Goal: Information Seeking & Learning: Learn about a topic

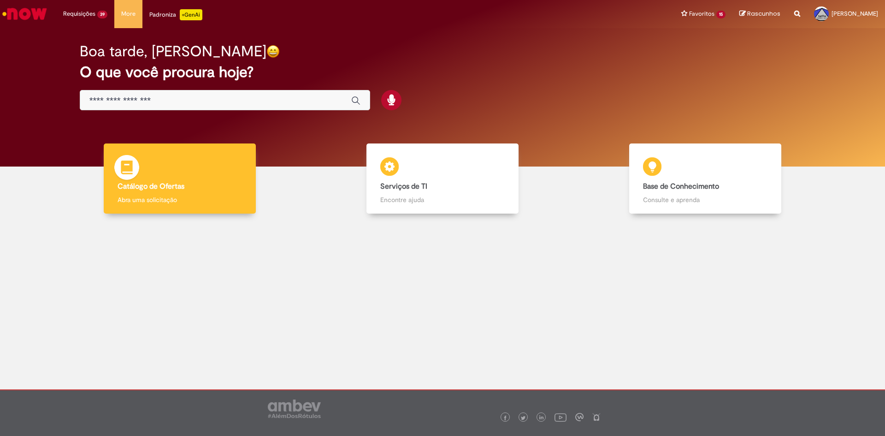
click at [181, 186] on b "Catálogo de Ofertas" at bounding box center [151, 186] width 67 height 9
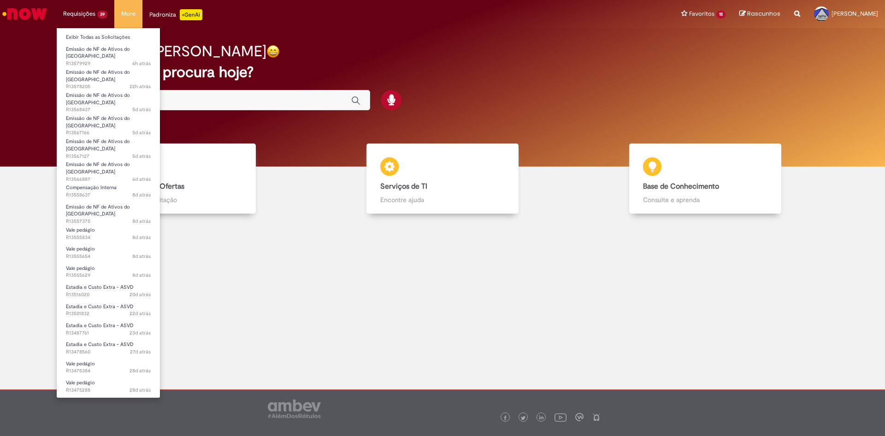
click at [89, 31] on li "Exibir Todas as Solicitações" at bounding box center [108, 36] width 103 height 12
click at [90, 35] on link "Exibir Todas as Solicitações" at bounding box center [108, 37] width 103 height 10
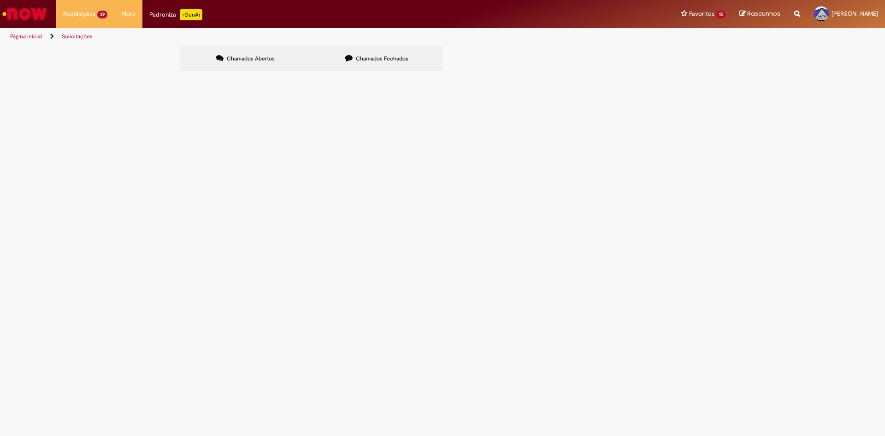
click at [367, 58] on span "Chamados Fechados" at bounding box center [382, 58] width 53 height 7
click at [840, 45] on link "Logout" at bounding box center [844, 46] width 73 height 10
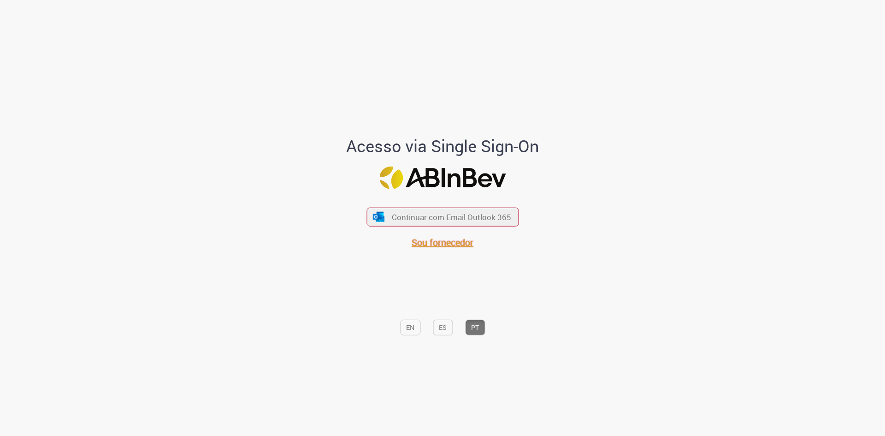
click at [457, 243] on span "Sou fornecedor" at bounding box center [443, 242] width 62 height 12
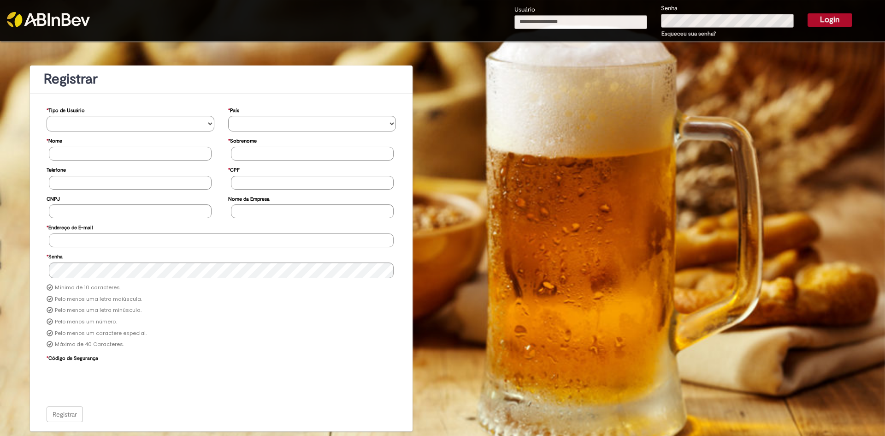
type input "**********"
click at [822, 16] on button "Login" at bounding box center [830, 19] width 45 height 13
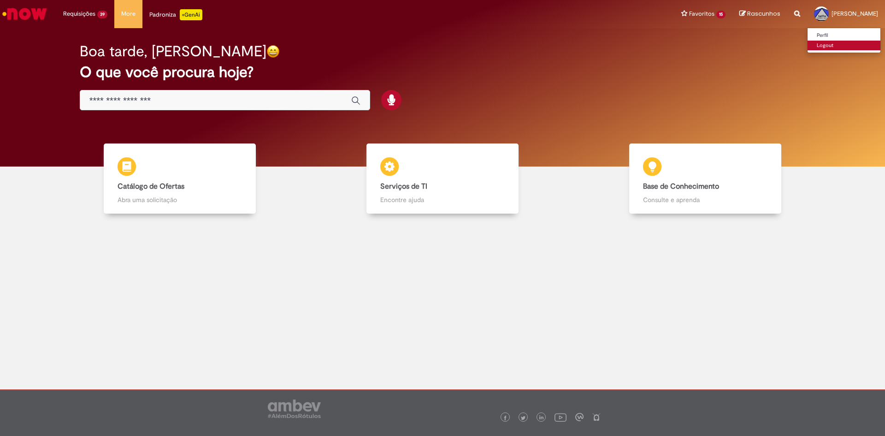
click at [839, 46] on link "Logout" at bounding box center [844, 46] width 73 height 10
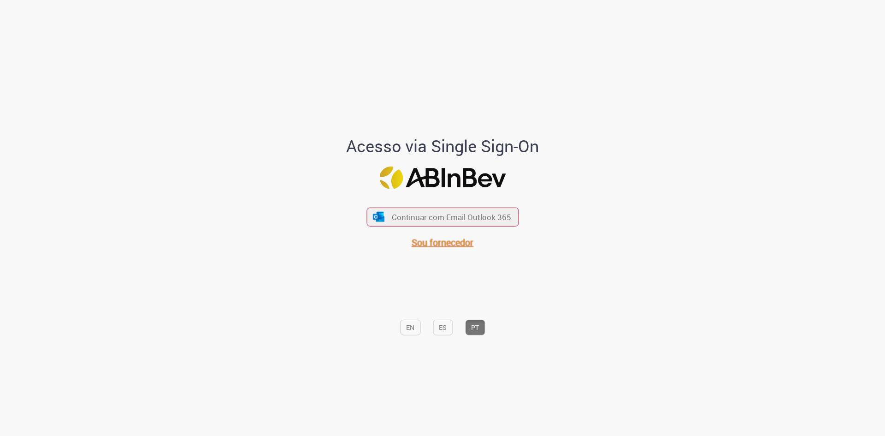
click at [440, 240] on span "Sou fornecedor" at bounding box center [443, 242] width 62 height 12
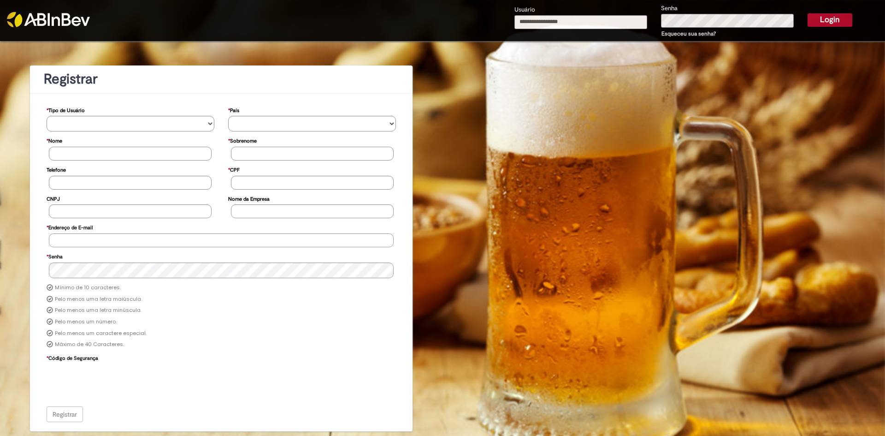
type input "**********"
click at [827, 24] on button "Login" at bounding box center [830, 19] width 45 height 13
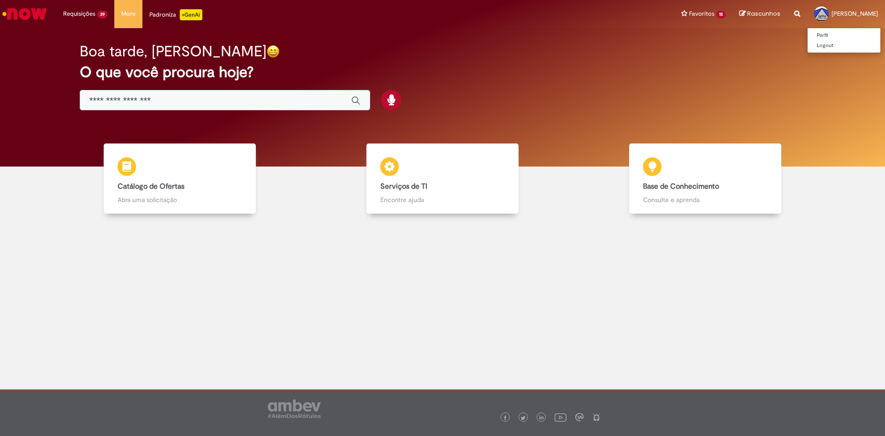
click at [853, 14] on span "[PERSON_NAME]" at bounding box center [855, 14] width 47 height 8
click at [837, 44] on link "Logout" at bounding box center [844, 46] width 73 height 10
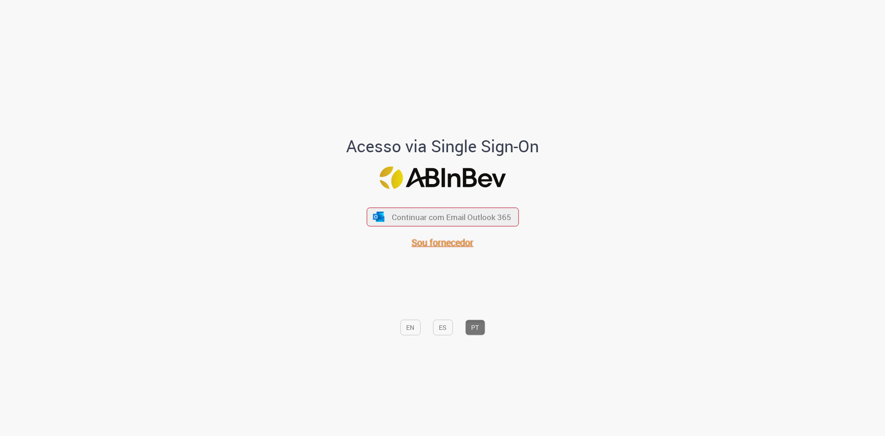
click at [440, 240] on span "Sou fornecedor" at bounding box center [443, 242] width 62 height 12
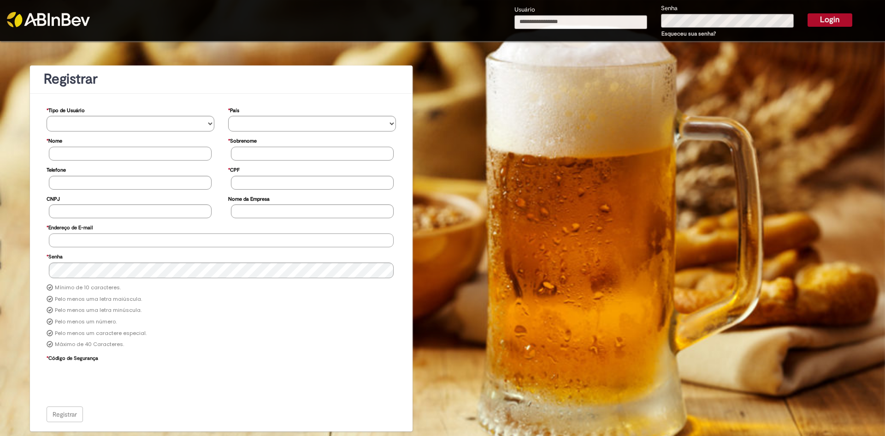
type input "**********"
click at [607, 22] on input "**********" at bounding box center [581, 22] width 133 height 14
type input "**********"
click at [833, 21] on button "Login" at bounding box center [830, 19] width 45 height 13
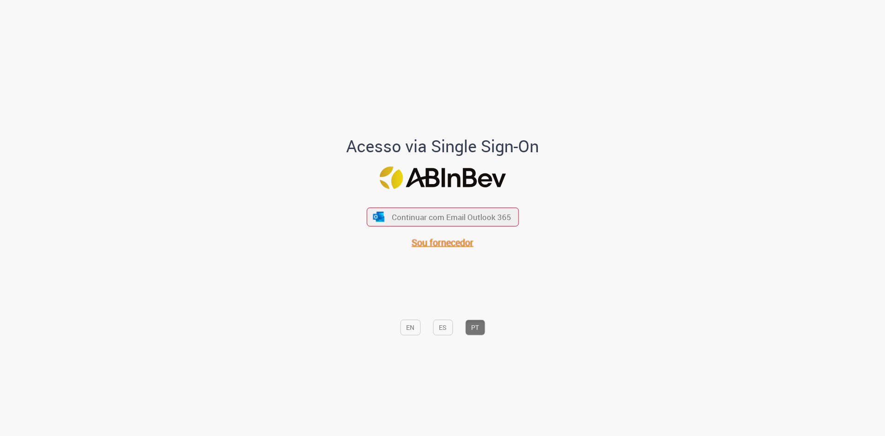
click at [445, 243] on span "Sou fornecedor" at bounding box center [443, 242] width 62 height 12
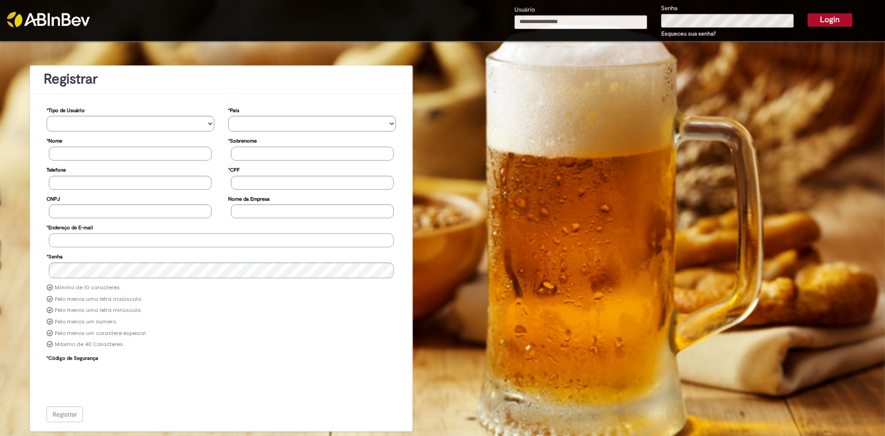
type input "**********"
click at [824, 18] on button "Login" at bounding box center [830, 19] width 45 height 13
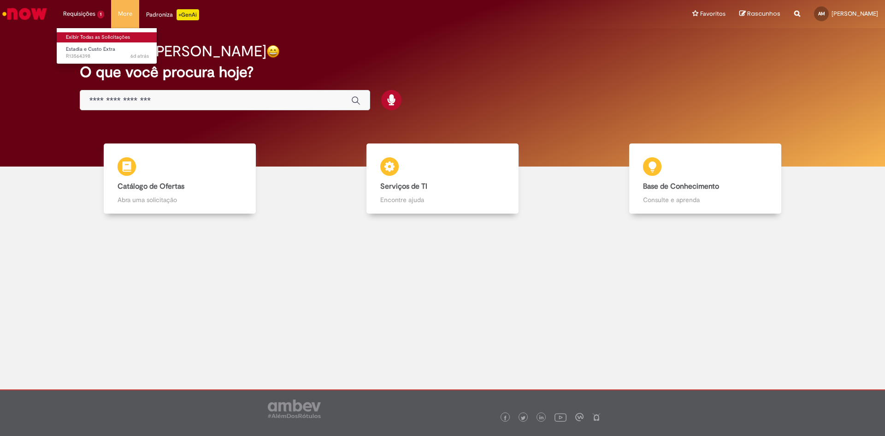
click at [90, 38] on link "Exibir Todas as Solicitações" at bounding box center [107, 37] width 101 height 10
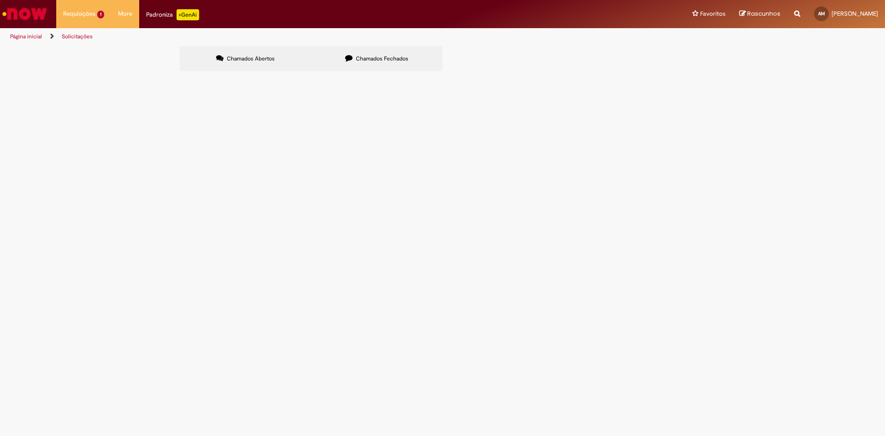
click at [377, 59] on span "Chamados Fechados" at bounding box center [382, 58] width 53 height 7
click at [238, 62] on label "Chamados Abertos" at bounding box center [245, 58] width 131 height 25
click at [0, 0] on span "R13564398" at bounding box center [0, 0] width 0 height 0
click at [0, 0] on span "Estadia e Custo Extra" at bounding box center [0, 0] width 0 height 0
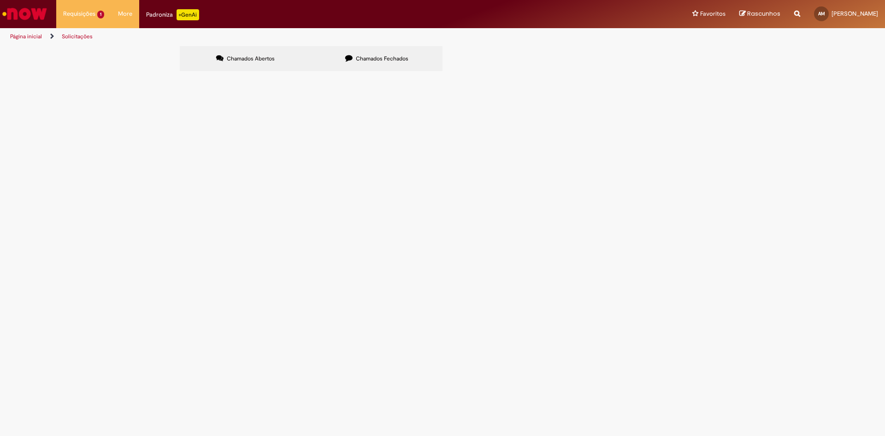
click at [0, 0] on span "Estadia e Custo Extra" at bounding box center [0, 0] width 0 height 0
click at [0, 0] on td "Estadia e Custo Extra" at bounding box center [0, 0] width 0 height 0
click at [0, 0] on span "R13564398" at bounding box center [0, 0] width 0 height 0
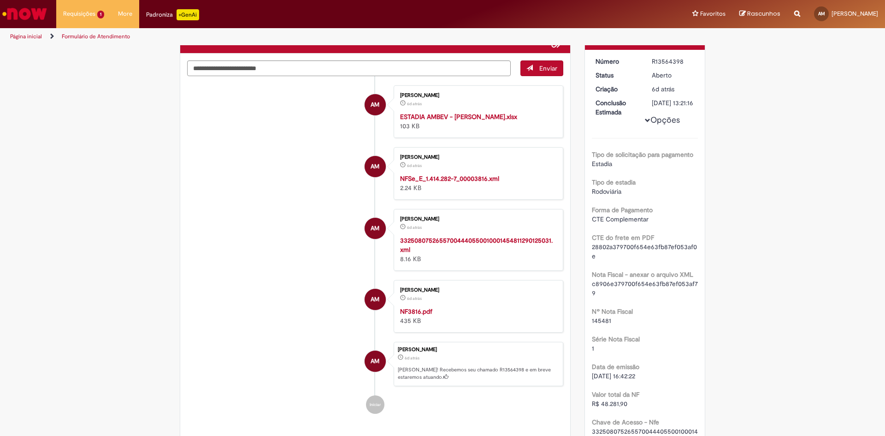
scroll to position [46, 0]
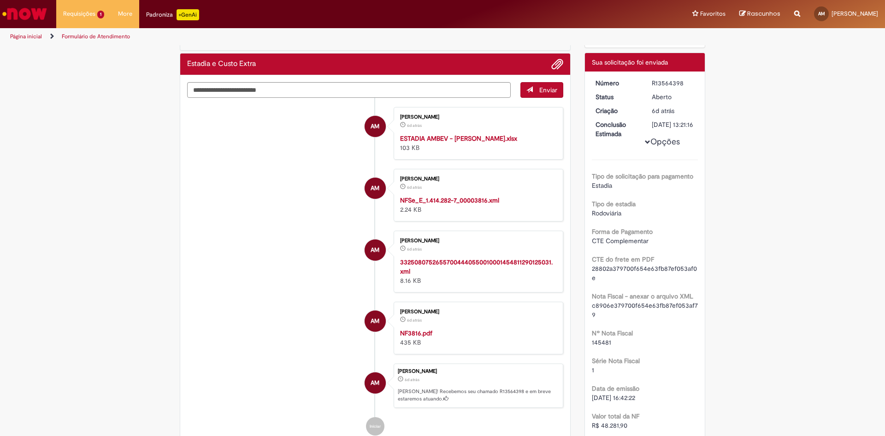
click at [39, 9] on img "Ir para a Homepage" at bounding box center [25, 14] width 48 height 18
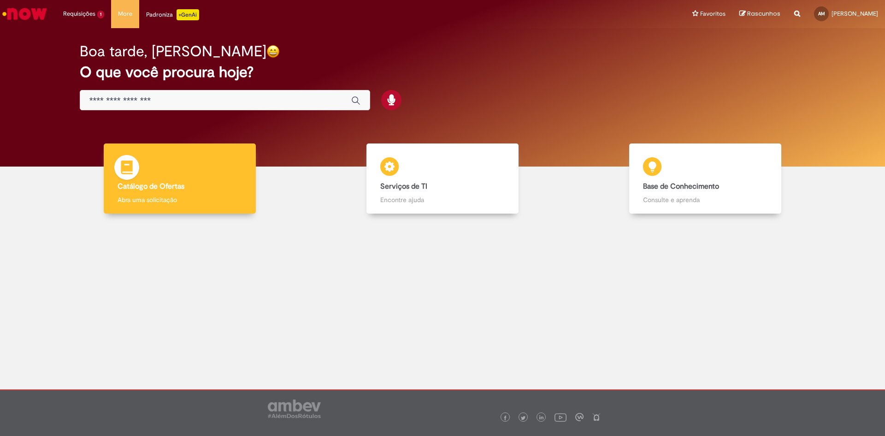
click at [154, 180] on div "Catálogo de Ofertas Catálogo de Ofertas Abra uma solicitação" at bounding box center [180, 178] width 153 height 71
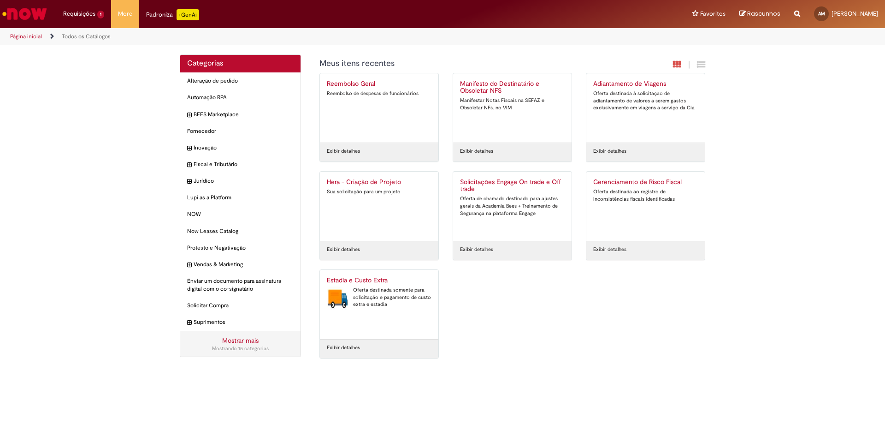
click at [243, 341] on link "Mostrar mais" at bounding box center [240, 340] width 36 height 8
click at [213, 128] on span "Fornecedor Itens" at bounding box center [241, 131] width 105 height 8
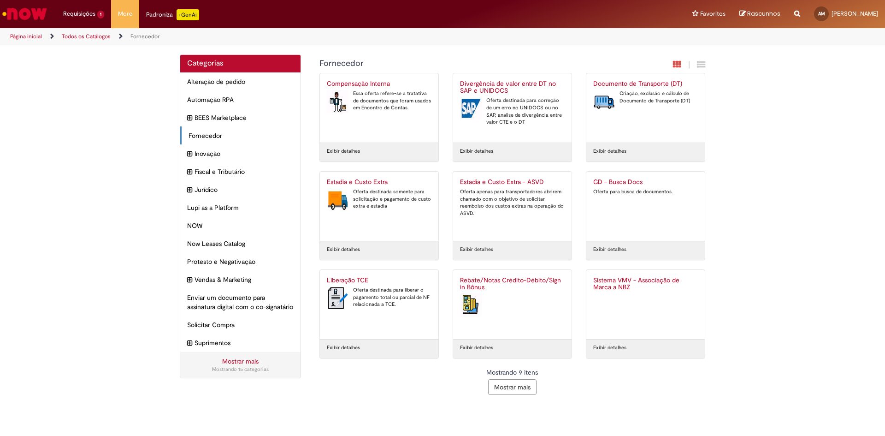
click at [507, 385] on button "Mostrar mais" at bounding box center [512, 387] width 48 height 16
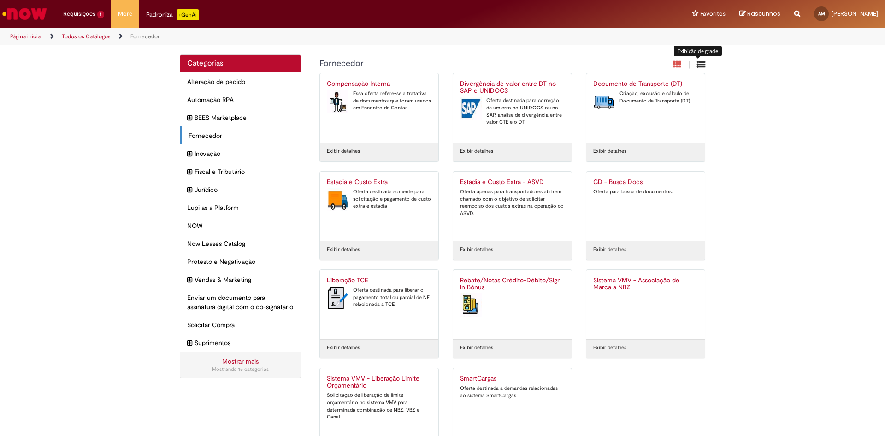
click at [697, 65] on icon "Exibição de grade" at bounding box center [701, 64] width 8 height 9
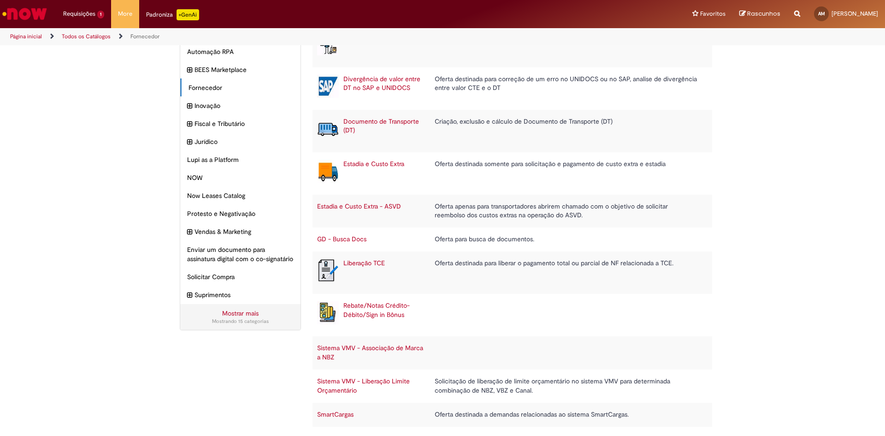
scroll to position [48, 0]
click at [351, 376] on td "Sistema VMV - Liberação Limite Orçamentário" at bounding box center [372, 385] width 118 height 33
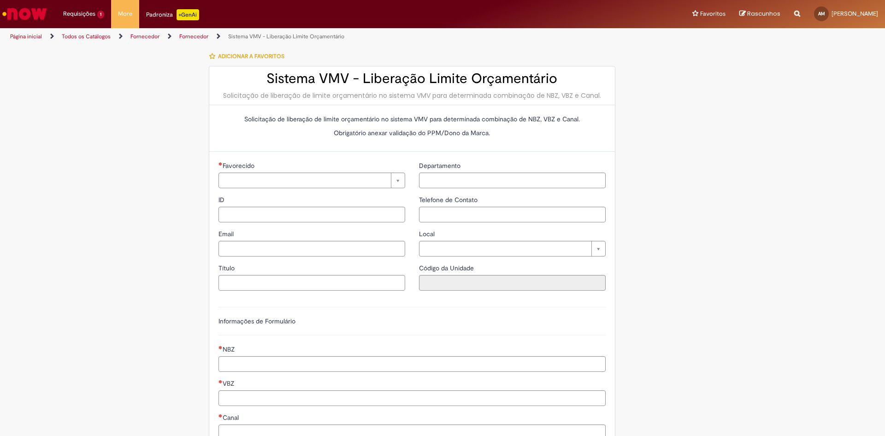
type input "**********"
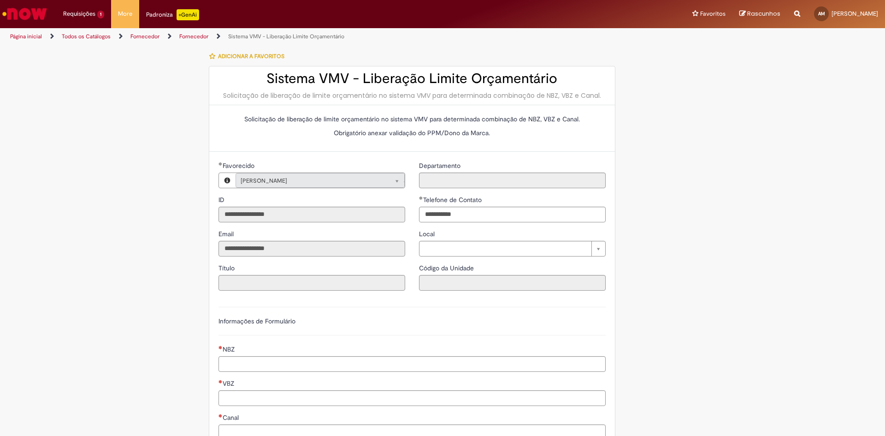
type input "**********"
click at [149, 33] on link "Fornecedor" at bounding box center [145, 36] width 29 height 7
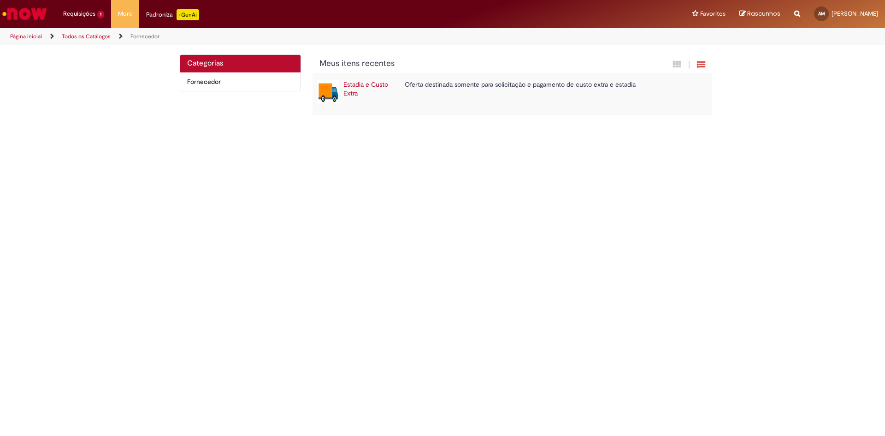
click at [148, 33] on link "Fornecedor" at bounding box center [145, 36] width 29 height 7
click at [146, 38] on link "Fornecedor" at bounding box center [145, 36] width 29 height 7
click at [144, 31] on li "Fornecedor" at bounding box center [145, 36] width 36 height 17
click at [91, 37] on link "Todos os Catálogos" at bounding box center [86, 36] width 49 height 7
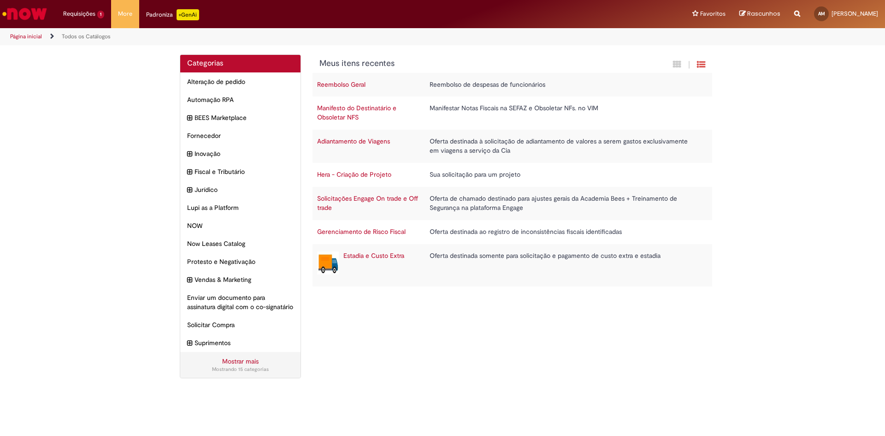
click at [381, 255] on link "Estadia e Custo Extra" at bounding box center [374, 255] width 61 height 8
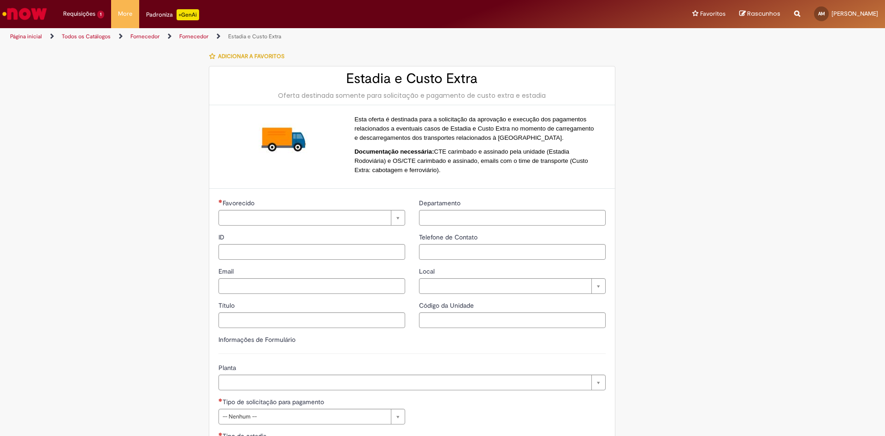
type input "**********"
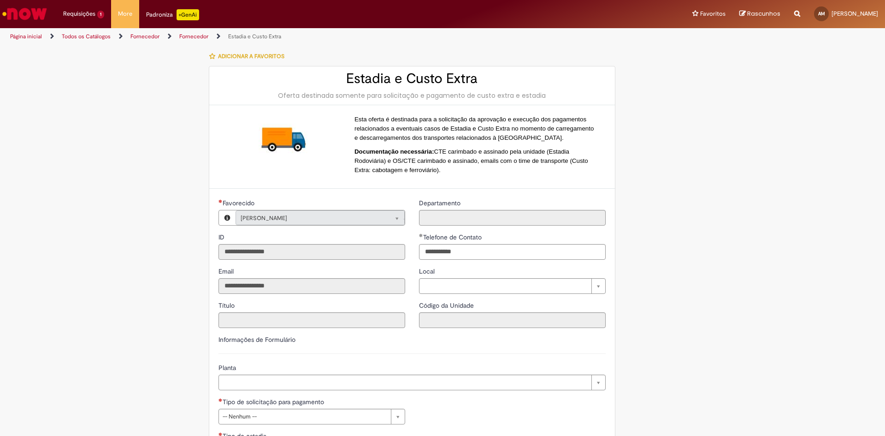
type input "**********"
click at [147, 37] on link "Fornecedor" at bounding box center [145, 36] width 29 height 7
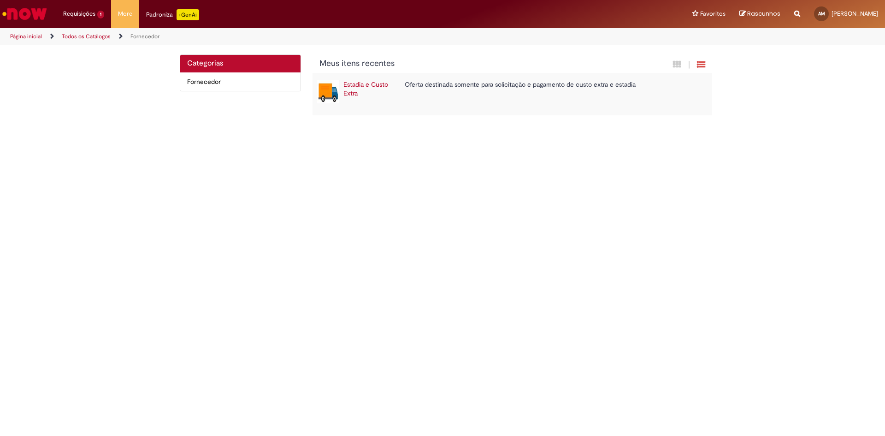
drag, startPoint x: 91, startPoint y: 103, endPoint x: 92, endPoint y: 94, distance: 8.8
click at [91, 102] on div "Categorias Fornecedor Itens Todas as Categorias Meus itens recentes | Estadia e…" at bounding box center [442, 89] width 885 height 71
click at [90, 37] on link "Todos os Catálogos" at bounding box center [86, 36] width 49 height 7
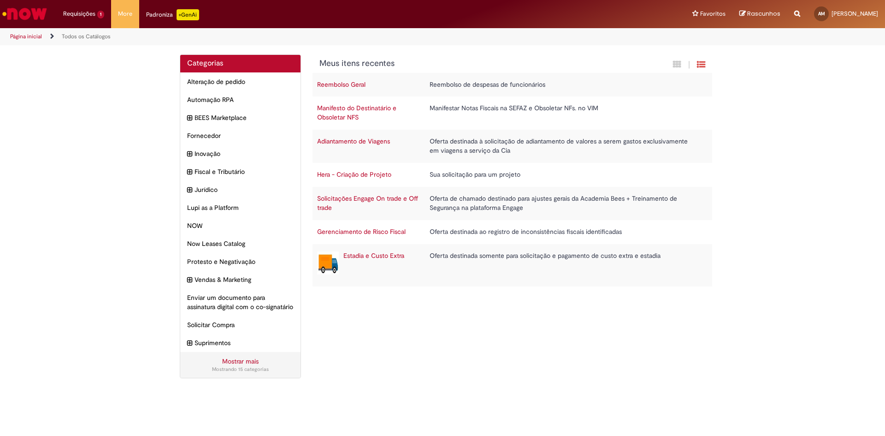
click at [36, 15] on img "Ir para a Homepage" at bounding box center [25, 14] width 48 height 18
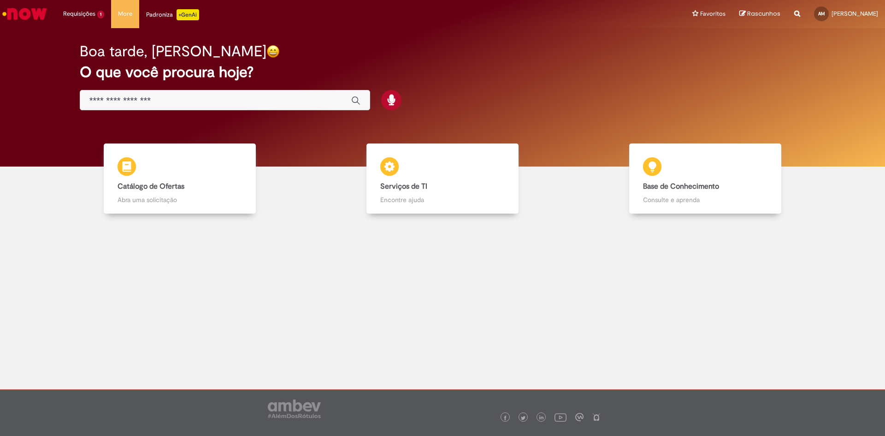
click at [164, 97] on input "Basta digitar aqui" at bounding box center [215, 100] width 253 height 11
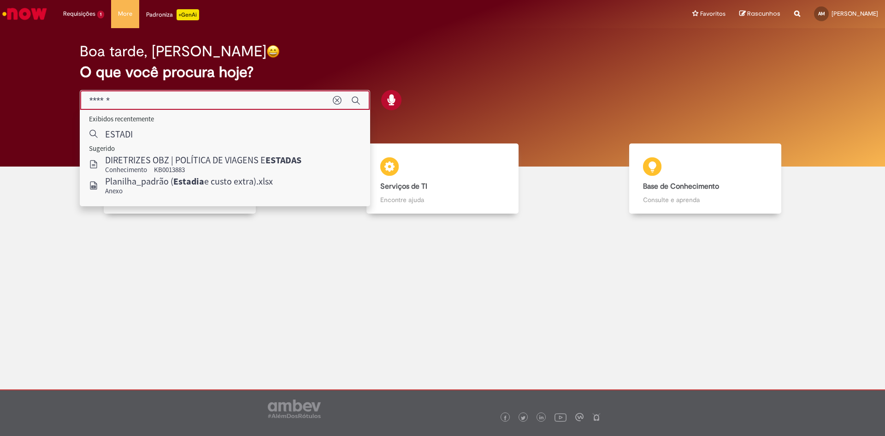
type input "*******"
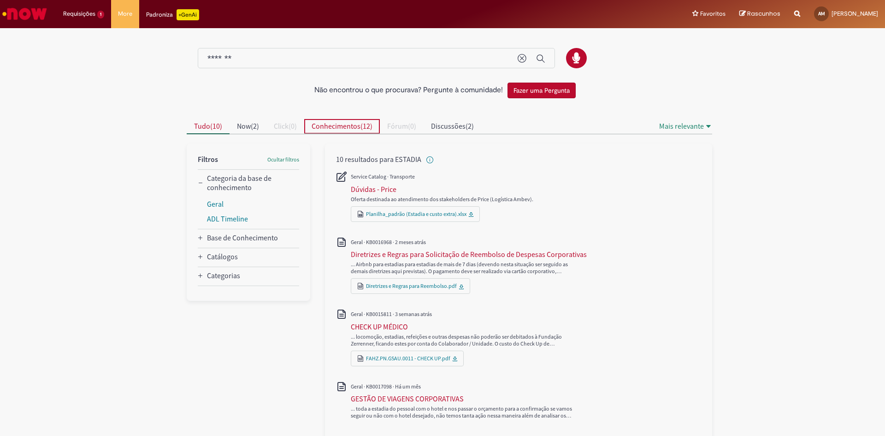
click at [330, 123] on span "Conhecimentos" at bounding box center [336, 125] width 49 height 9
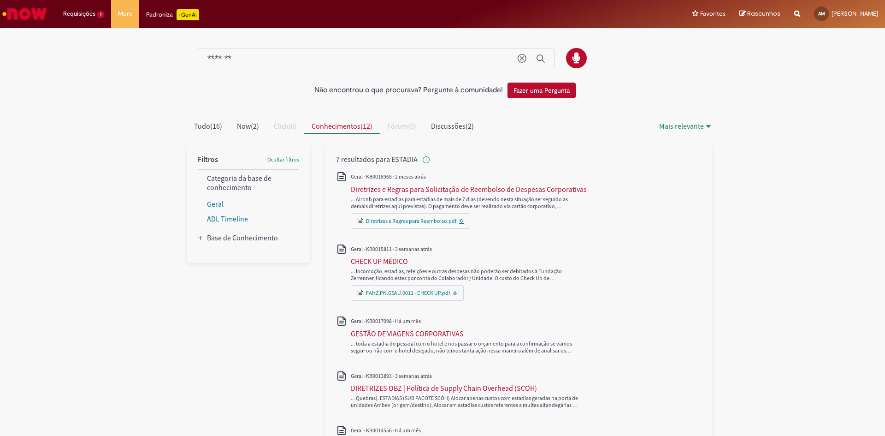
click at [257, 51] on div "*******" at bounding box center [376, 58] width 357 height 21
click at [520, 59] on icon "Limpar termo de pesquisa" at bounding box center [522, 58] width 9 height 9
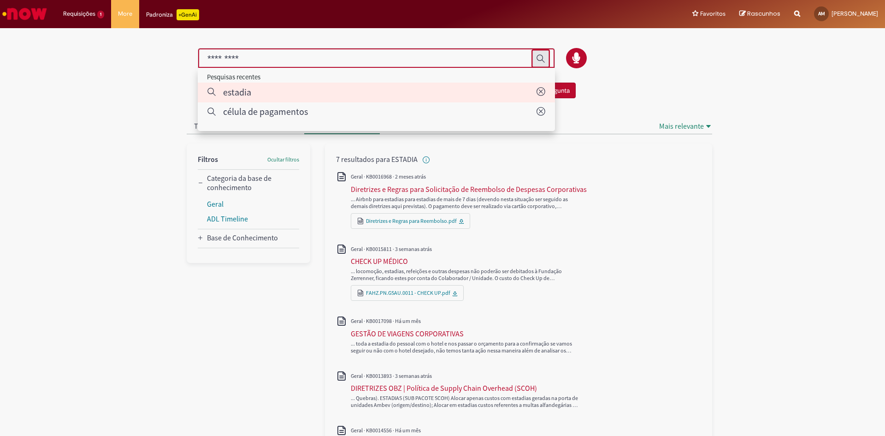
type input "*******"
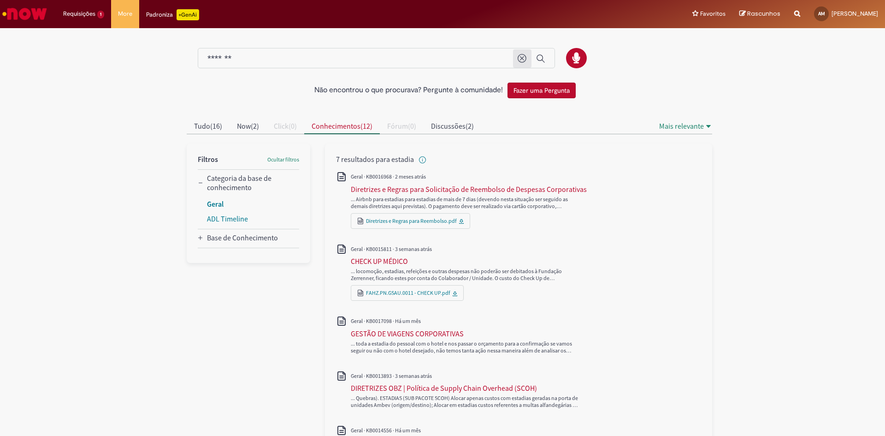
click at [210, 209] on li "Geral" at bounding box center [253, 204] width 92 height 15
click at [229, 219] on link "ADL Timeline" at bounding box center [227, 218] width 41 height 9
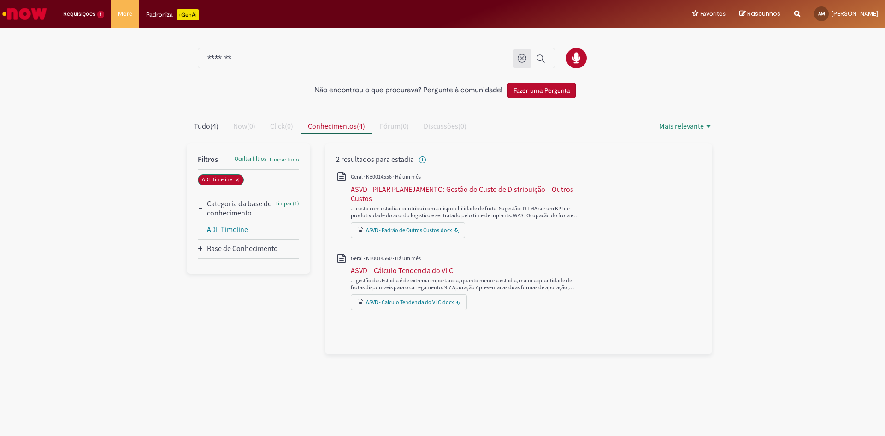
click at [32, 15] on img "Ir para a Homepage" at bounding box center [25, 14] width 48 height 18
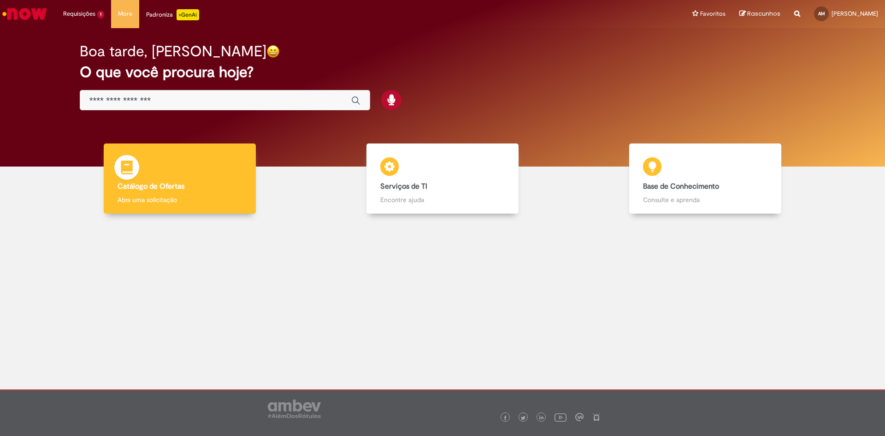
click at [174, 172] on div "Catálogo de Ofertas Catálogo de Ofertas Abra uma solicitação" at bounding box center [180, 178] width 153 height 71
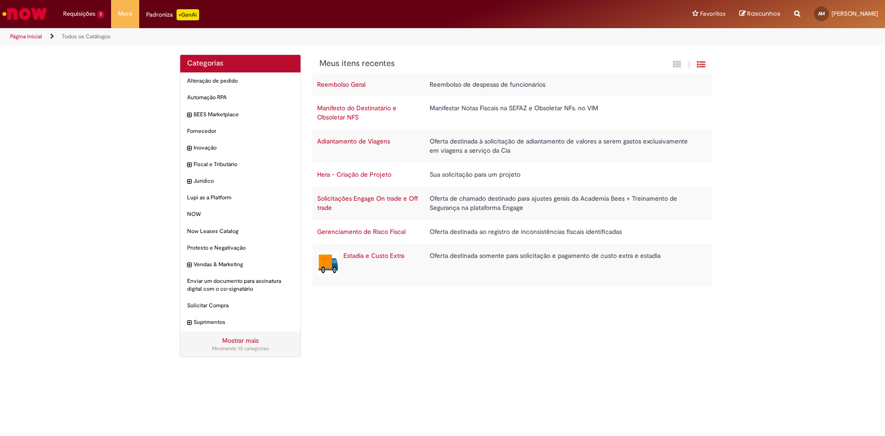
click at [77, 36] on link "Todos os Catálogos" at bounding box center [86, 36] width 49 height 7
click at [195, 214] on span "NOW Itens" at bounding box center [241, 214] width 105 height 8
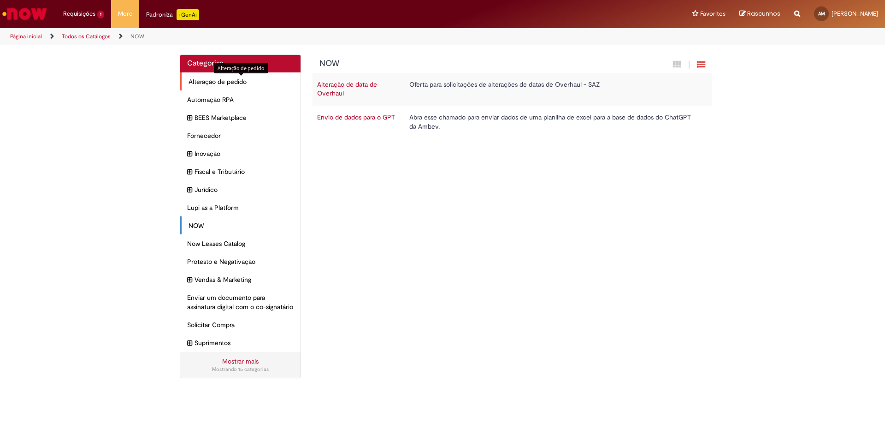
click at [223, 86] on span "Alteração de pedido Itens" at bounding box center [241, 81] width 105 height 9
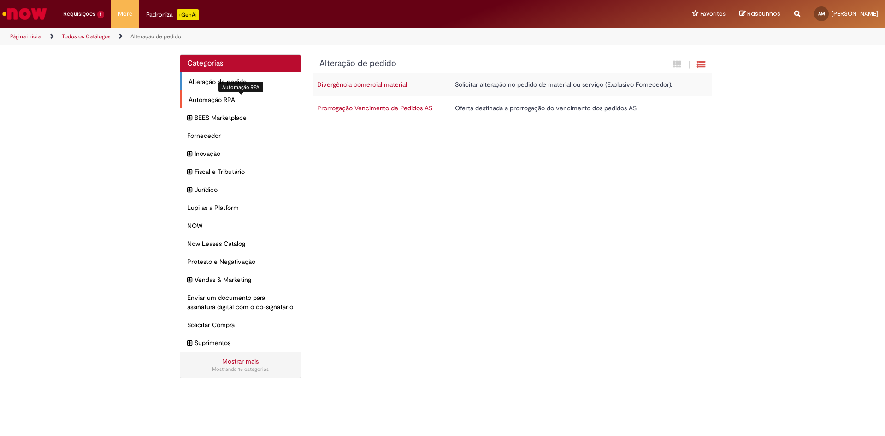
click at [219, 97] on span "Automação RPA Itens" at bounding box center [241, 99] width 105 height 9
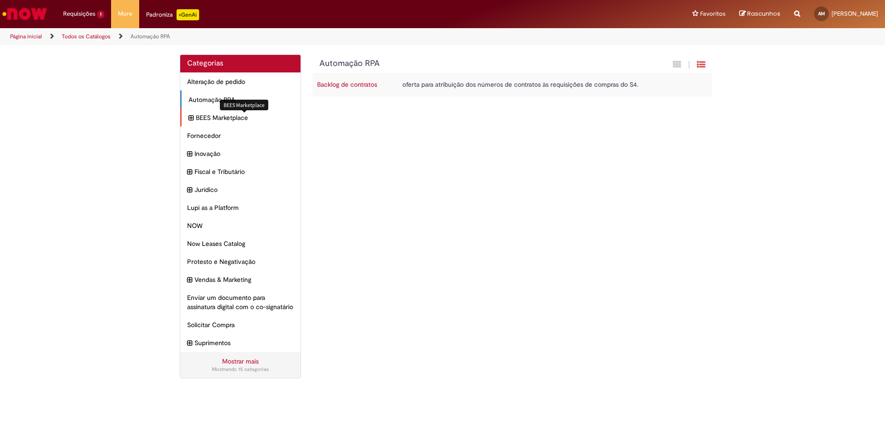
click at [219, 114] on span "BEES Marketplace Itens" at bounding box center [245, 117] width 98 height 9
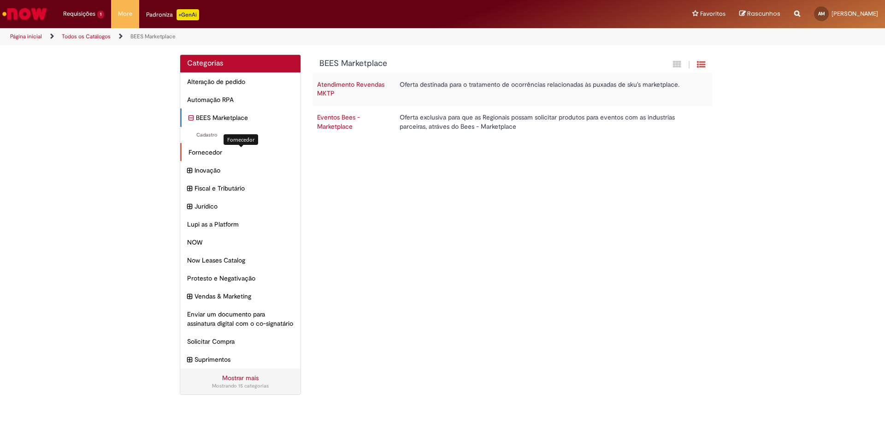
click at [212, 151] on span "Fornecedor Itens" at bounding box center [241, 152] width 105 height 9
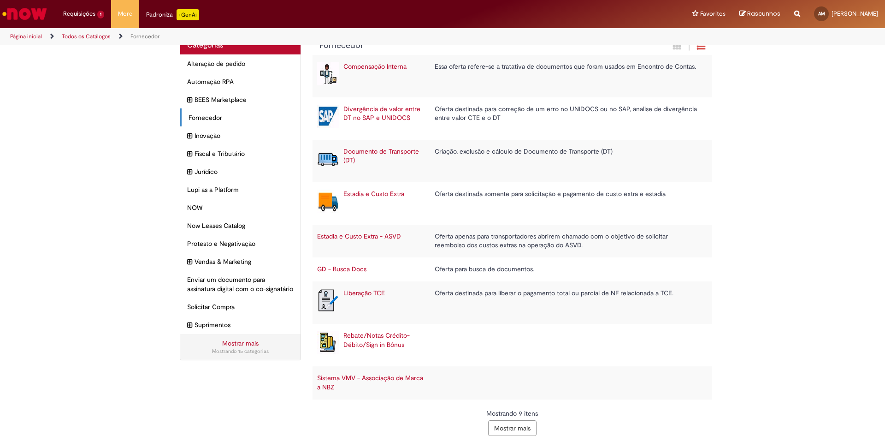
scroll to position [28, 0]
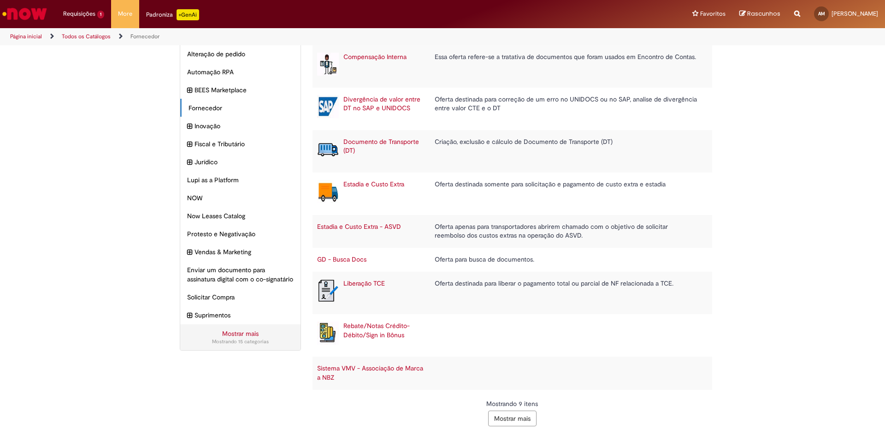
click at [497, 423] on button "Mostrar mais" at bounding box center [512, 418] width 48 height 16
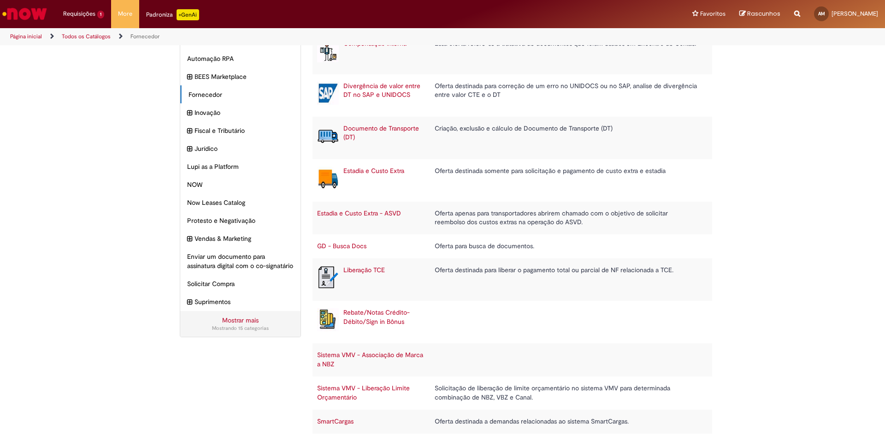
scroll to position [48, 0]
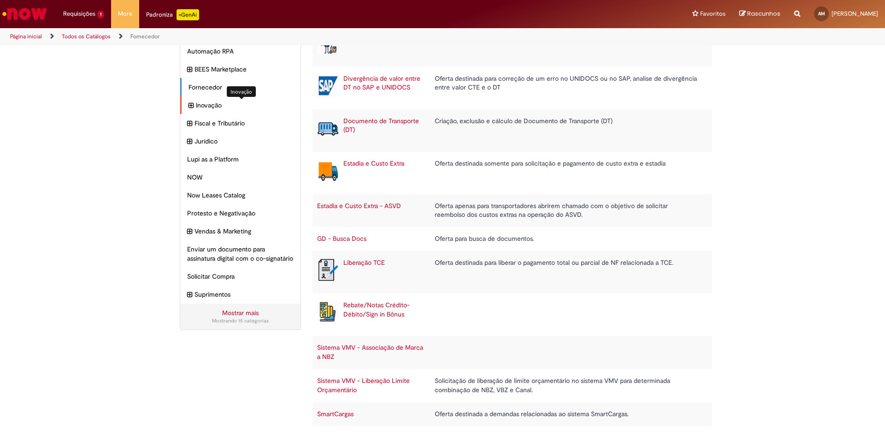
click at [208, 103] on span "Inovação Itens" at bounding box center [245, 105] width 98 height 9
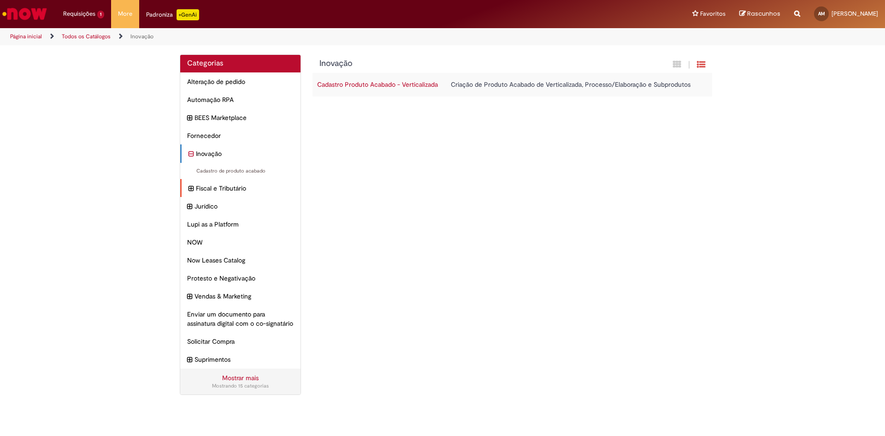
click at [213, 183] on div "Fiscal e Tributário Itens" at bounding box center [240, 188] width 120 height 18
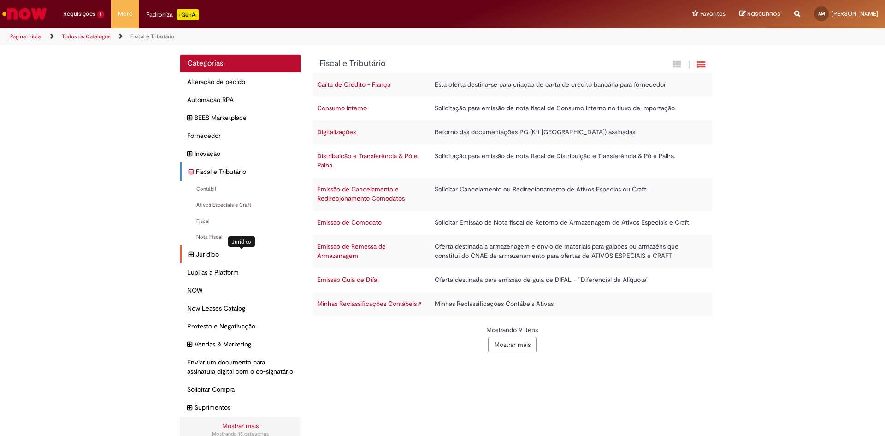
click at [202, 255] on span "Jurídico Itens" at bounding box center [245, 254] width 98 height 9
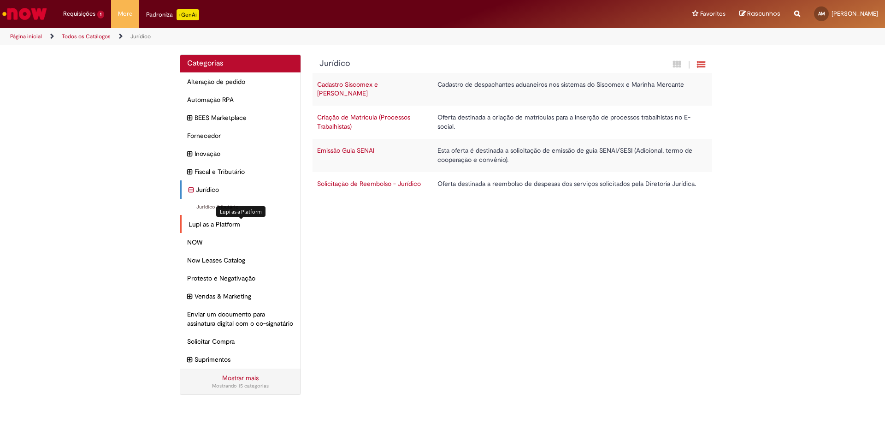
click at [218, 221] on span "Lupi as a Platform Itens" at bounding box center [241, 224] width 105 height 9
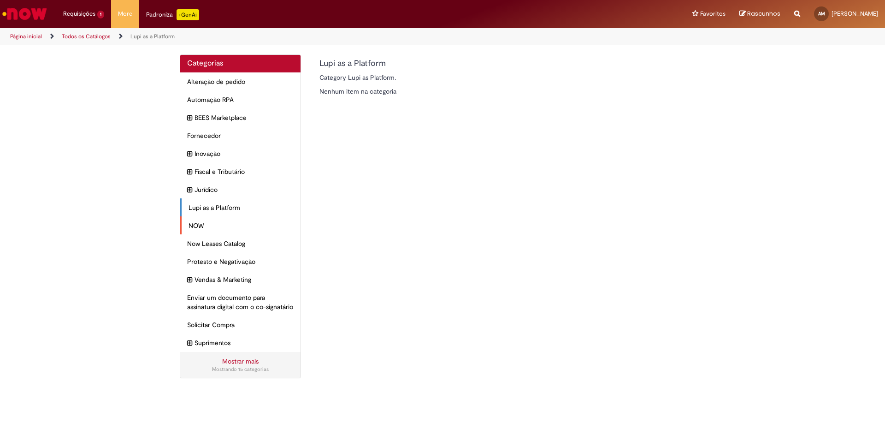
click at [191, 220] on div "NOW Itens" at bounding box center [240, 225] width 120 height 18
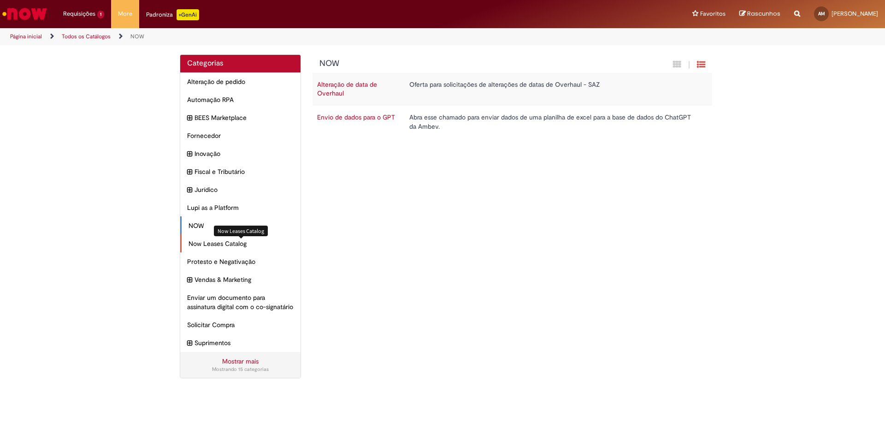
click at [214, 241] on span "Now Leases Catalog Itens" at bounding box center [241, 243] width 105 height 9
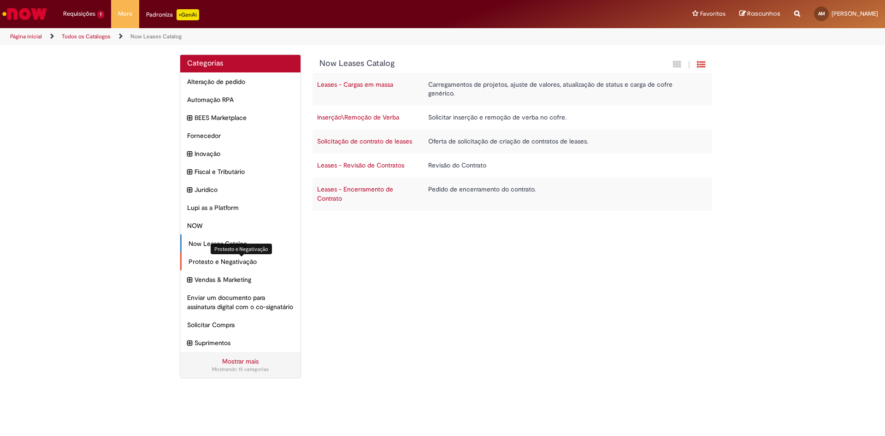
click at [230, 261] on span "Protesto e Negativação Itens" at bounding box center [241, 261] width 105 height 9
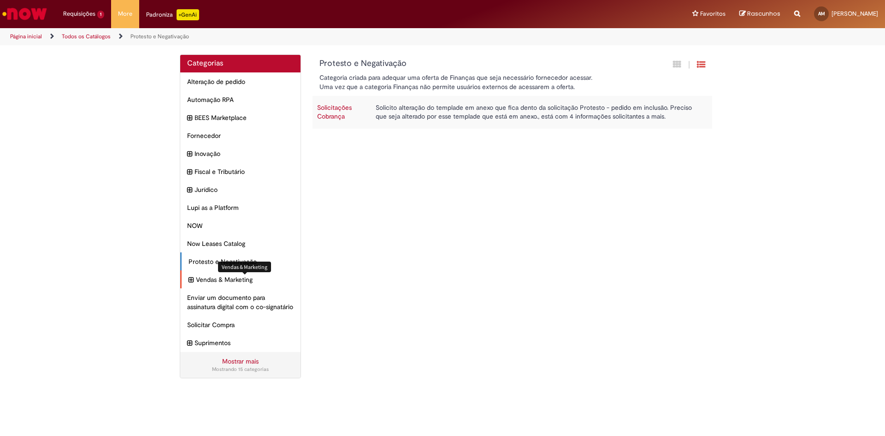
click at [233, 276] on span "Vendas & Marketing Itens" at bounding box center [245, 279] width 98 height 9
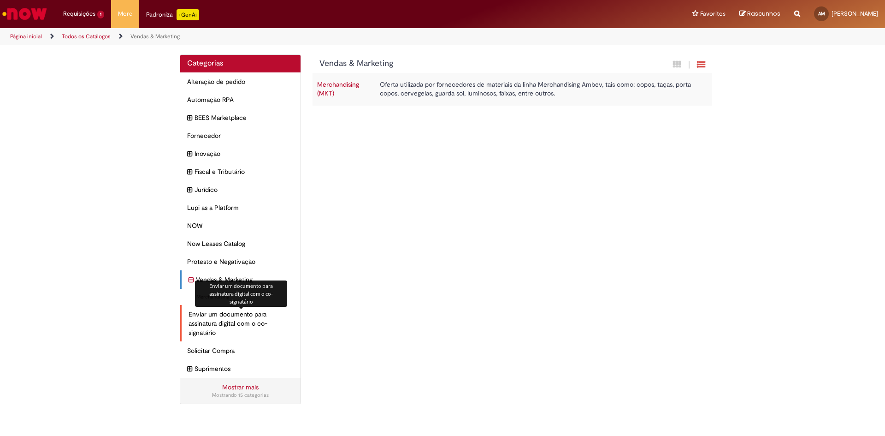
click at [237, 320] on span "Enviar um documento para assinatura digital com o co-signatário Itens" at bounding box center [241, 323] width 105 height 28
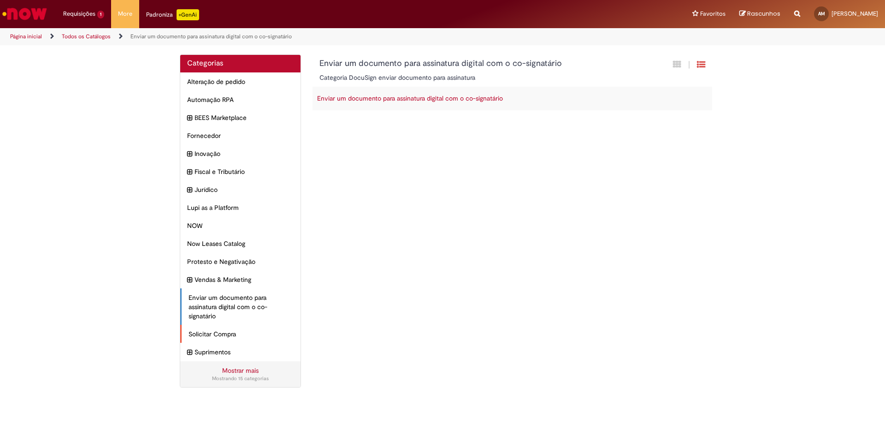
click at [222, 337] on span "Solicitar Compra Itens" at bounding box center [241, 333] width 105 height 9
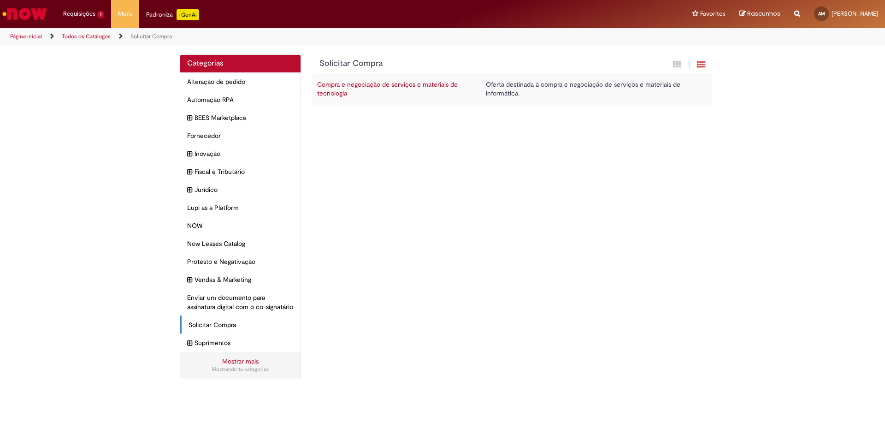
click at [228, 365] on link "Mostrar mais" at bounding box center [240, 361] width 36 height 8
click at [29, 33] on link "Página inicial" at bounding box center [26, 36] width 32 height 7
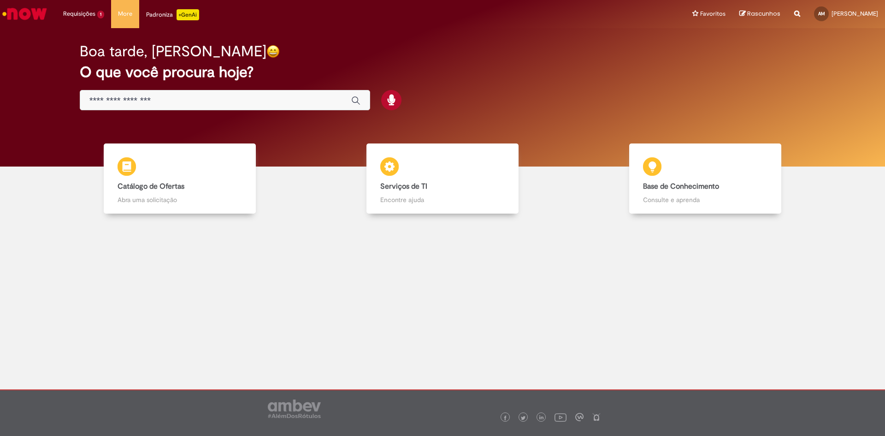
click at [180, 98] on input "Basta digitar aqui" at bounding box center [215, 100] width 253 height 11
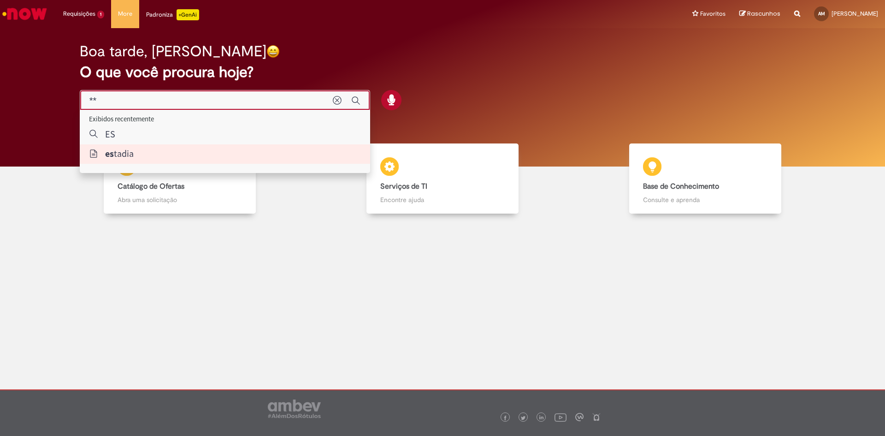
type input "*******"
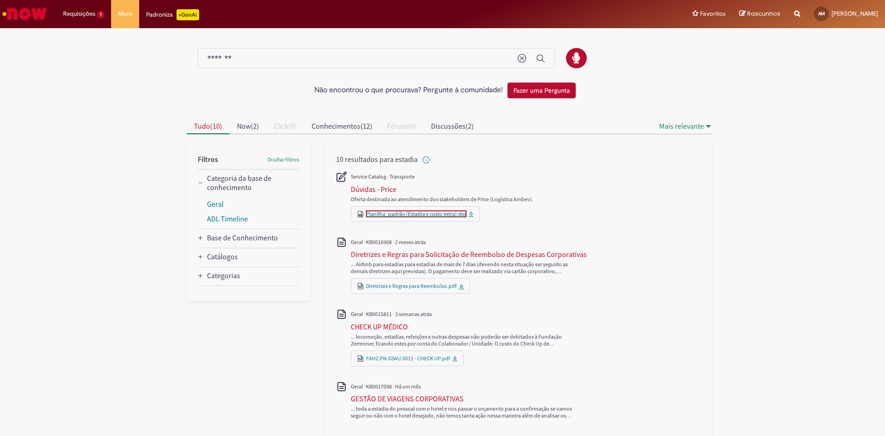
click at [415, 215] on link "Planilha_padrão (Estadia e custo extra).xlsx" at bounding box center [416, 213] width 101 height 7
click at [419, 287] on link "Diretrizes e Regras para Reembolso.pdf" at bounding box center [411, 285] width 91 height 7
click at [248, 125] on span "Now ( 2 )" at bounding box center [248, 125] width 22 height 9
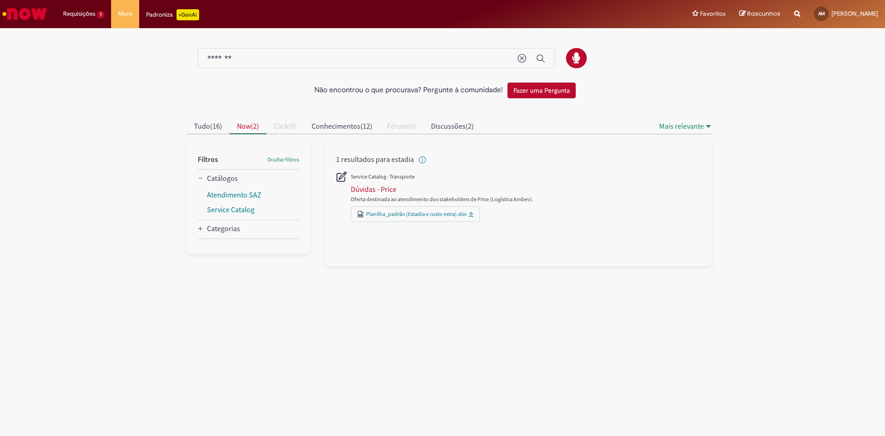
click at [467, 214] on div "Planilha_padrão (Estadia e custo extra).xlsx" at bounding box center [420, 213] width 108 height 7
click at [387, 216] on link "Planilha_padrão (Estadia e custo extra).xlsx" at bounding box center [416, 213] width 101 height 7
click at [463, 127] on span "Discussões" at bounding box center [448, 125] width 35 height 9
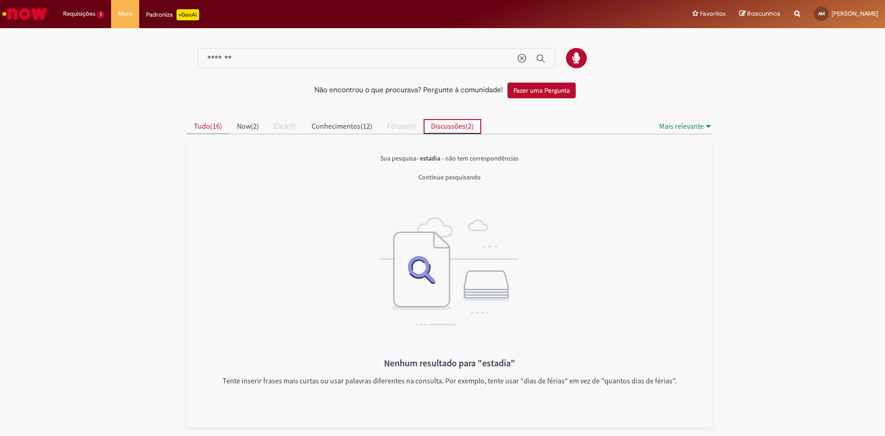
click at [213, 123] on span "Tudo ( 16 )" at bounding box center [208, 125] width 28 height 9
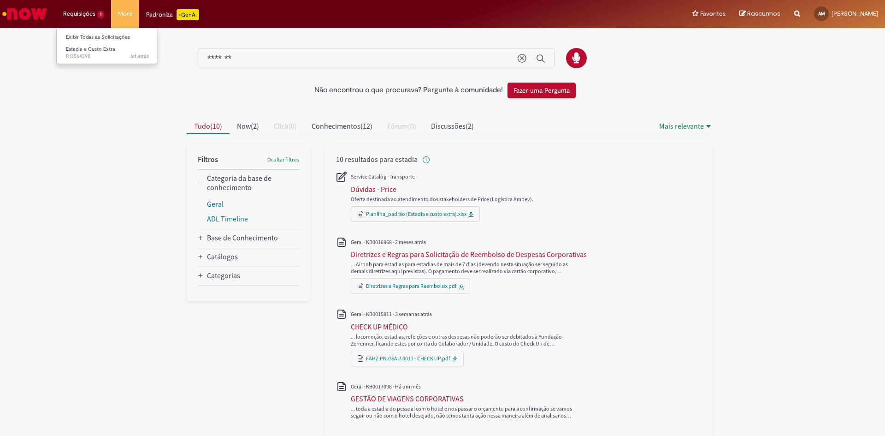
click at [95, 13] on li "Requisições 1 Exibir Todas as Solicitações Estadia e Custo Extra 6d atrás 6 dia…" at bounding box center [83, 14] width 55 height 28
click at [29, 76] on div "Não encontrou o que procurava? Pergunte à comunidade! Fazer uma Pergunta Cancel…" at bounding box center [442, 388] width 885 height 716
click at [30, 17] on img "Ir para a Homepage" at bounding box center [25, 14] width 48 height 18
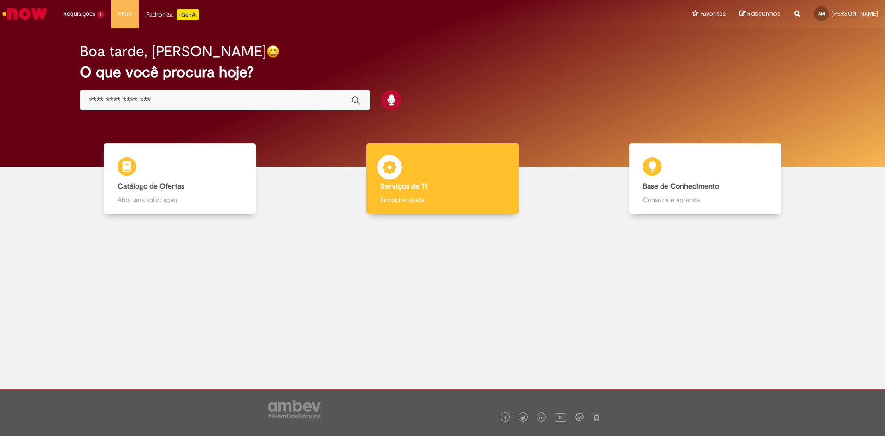
click at [414, 193] on div "Serviços de TI Serviços de TI Encontre ajuda" at bounding box center [443, 178] width 153 height 71
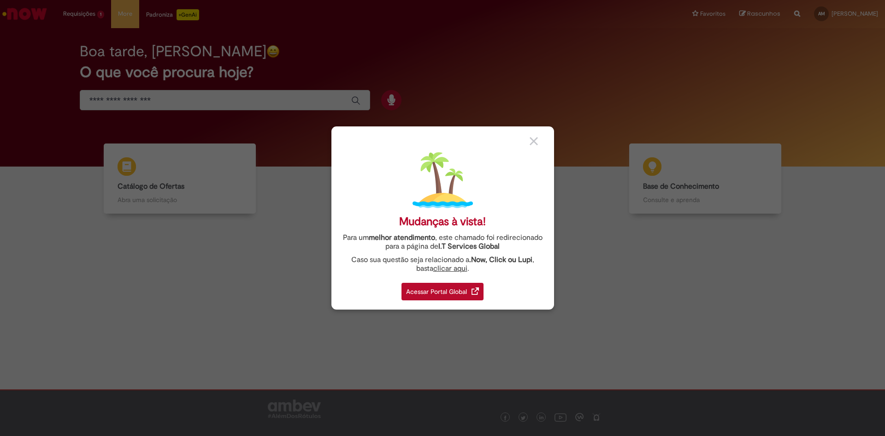
click at [535, 143] on img at bounding box center [534, 141] width 8 height 8
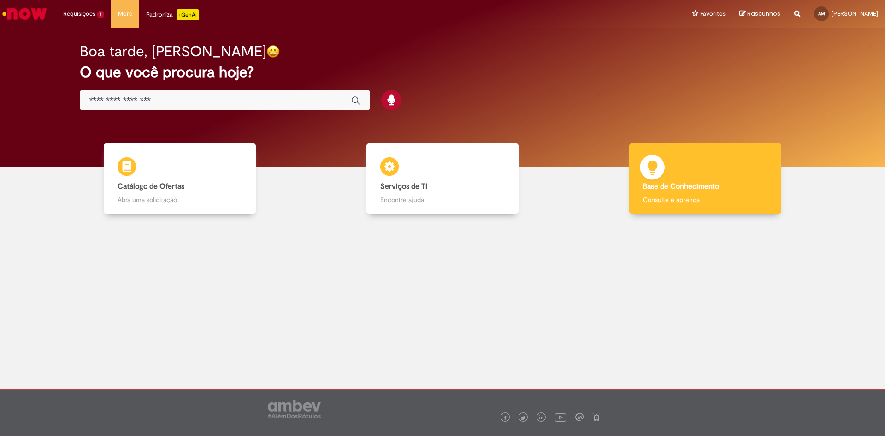
click at [667, 179] on div "Base de Conhecimento Base de Conhecimento Consulte e aprenda" at bounding box center [706, 178] width 153 height 71
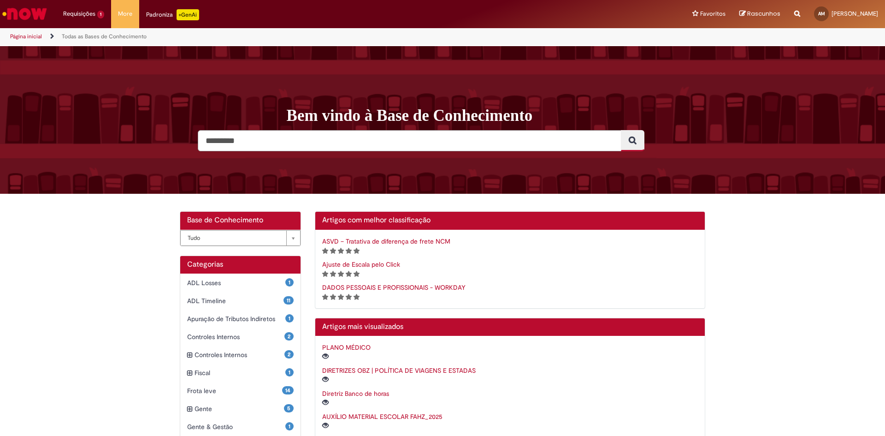
click at [25, 15] on img "Ir para a Homepage" at bounding box center [25, 14] width 48 height 18
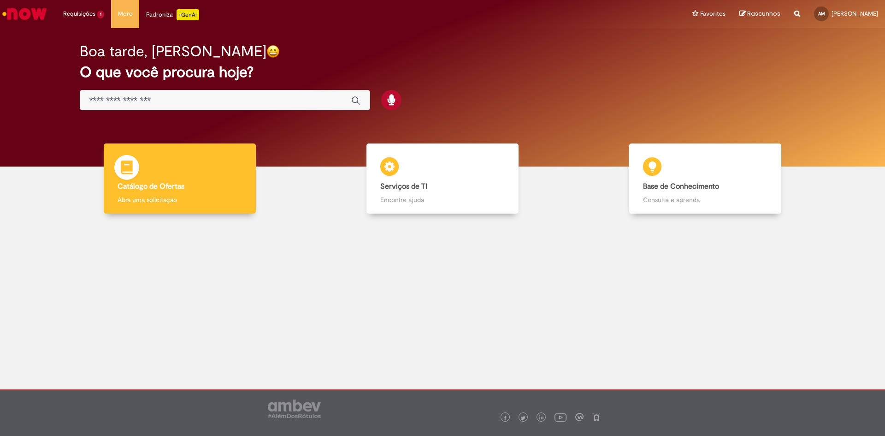
click at [170, 182] on b "Catálogo de Ofertas" at bounding box center [151, 186] width 67 height 9
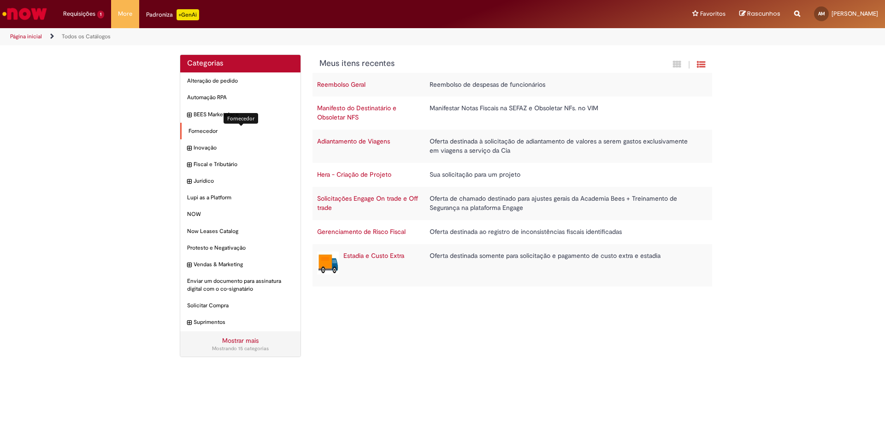
click at [196, 131] on span "Fornecedor Itens" at bounding box center [241, 131] width 105 height 8
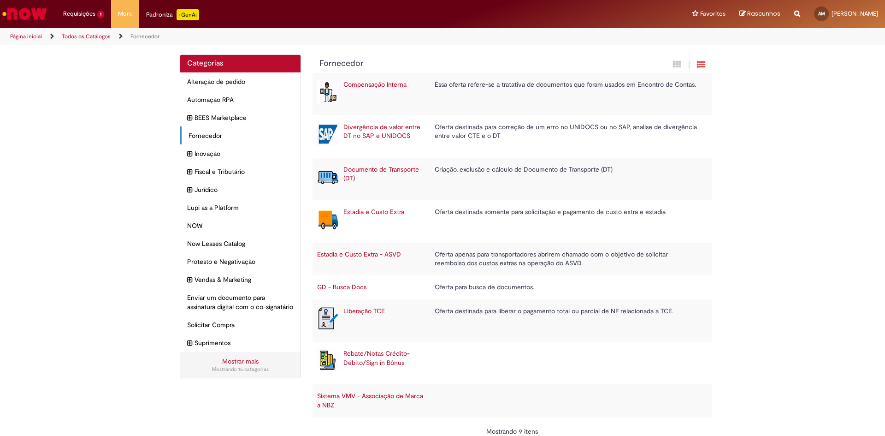
drag, startPoint x: 40, startPoint y: 10, endPoint x: 53, endPoint y: 15, distance: 13.7
click at [40, 10] on img "Ir para a Homepage" at bounding box center [25, 14] width 48 height 18
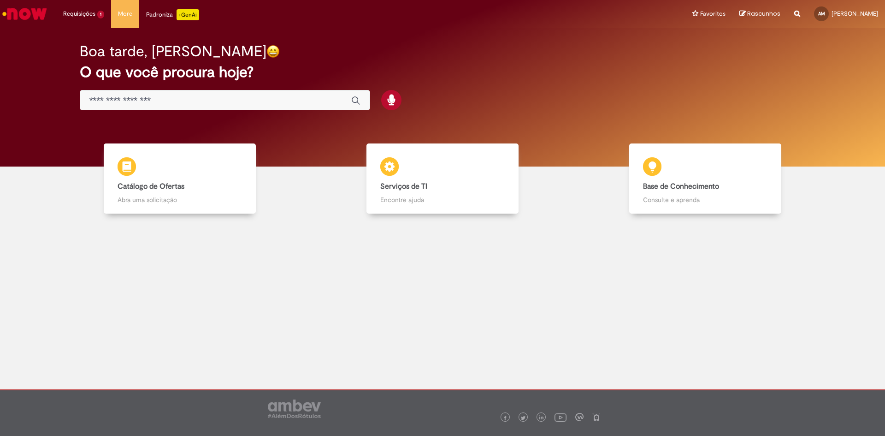
click at [166, 99] on input "Basta digitar aqui" at bounding box center [215, 100] width 253 height 11
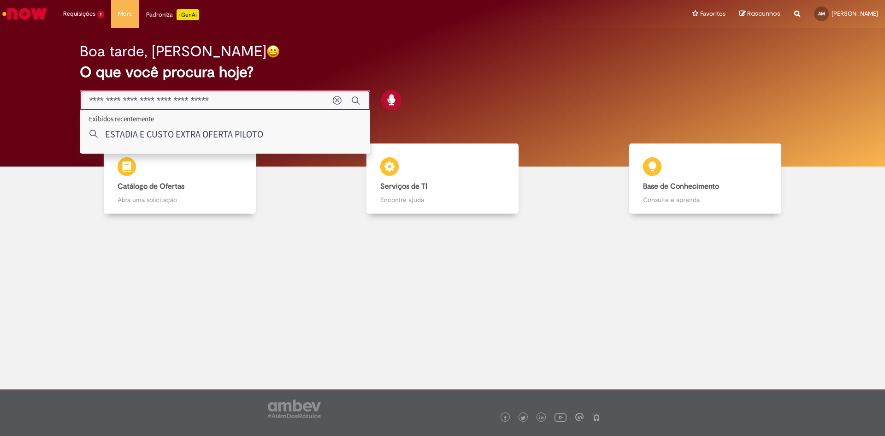
type input "**********"
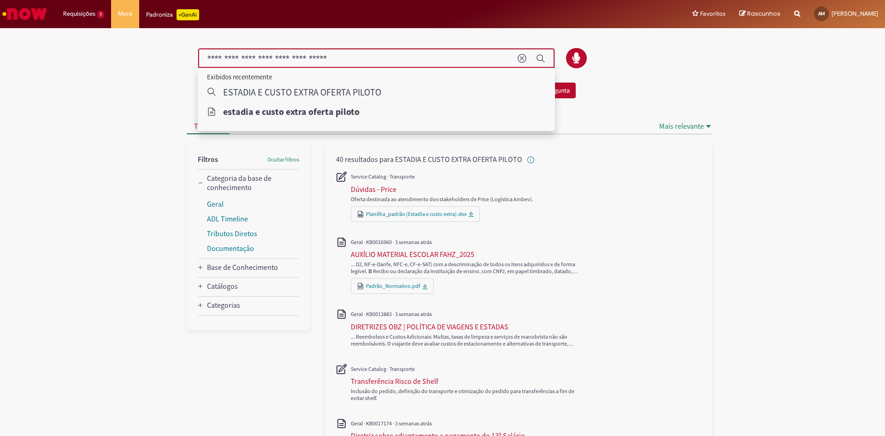
drag, startPoint x: 398, startPoint y: 60, endPoint x: 120, endPoint y: 60, distance: 278.1
type input "**********"
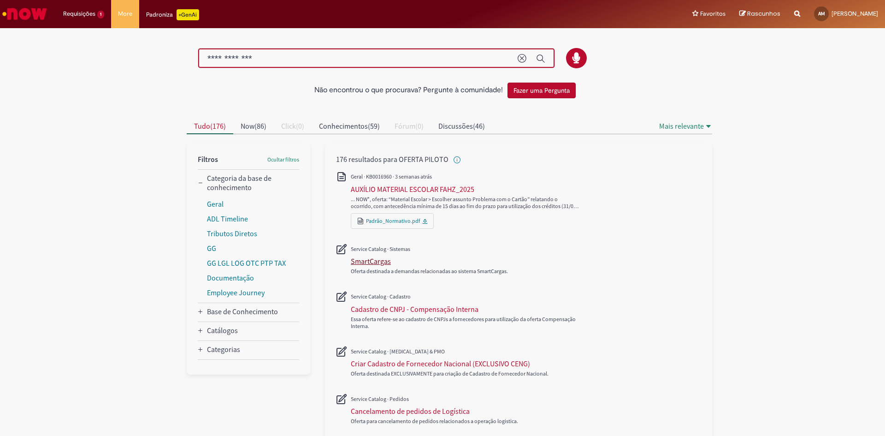
click at [374, 260] on div "SmartCargas" at bounding box center [371, 260] width 40 height 9
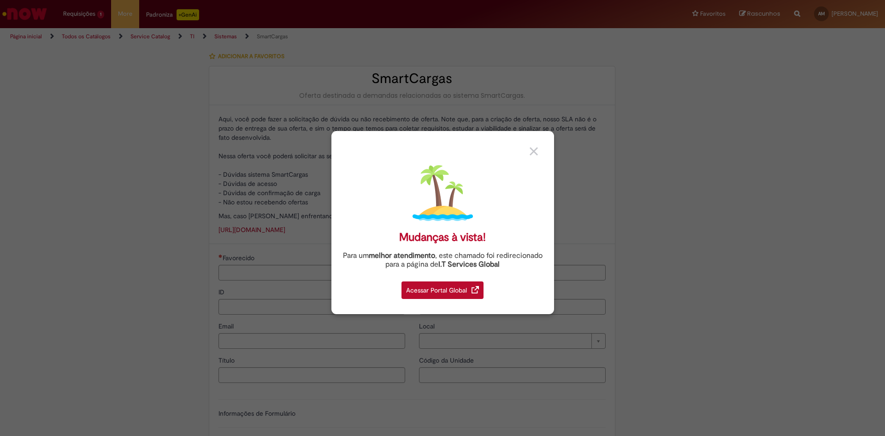
type input "**********"
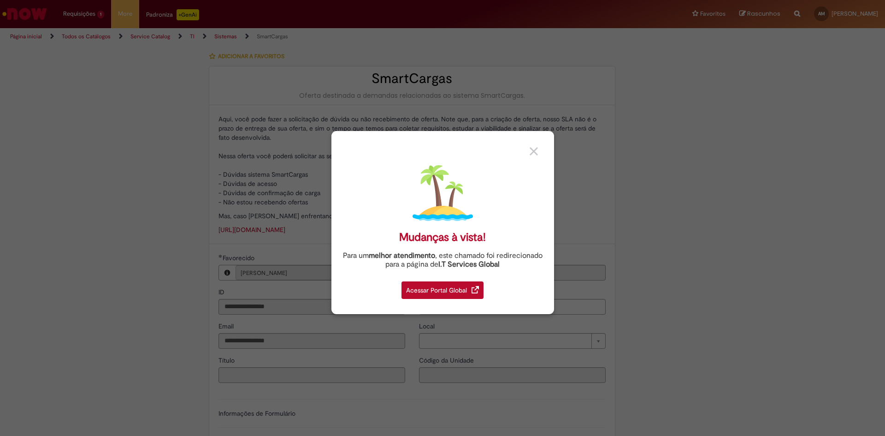
type input "**********"
click at [534, 154] on img at bounding box center [534, 151] width 8 height 8
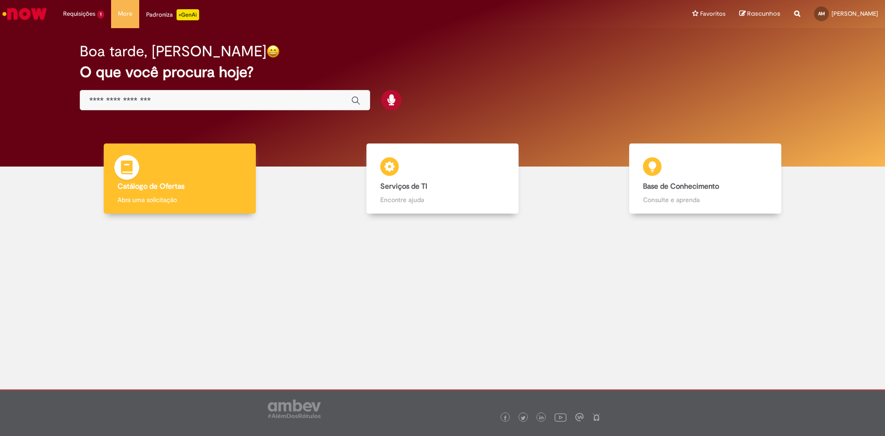
click at [149, 172] on div "Catálogo de Ofertas Catálogo de Ofertas Abra uma solicitação" at bounding box center [180, 178] width 153 height 71
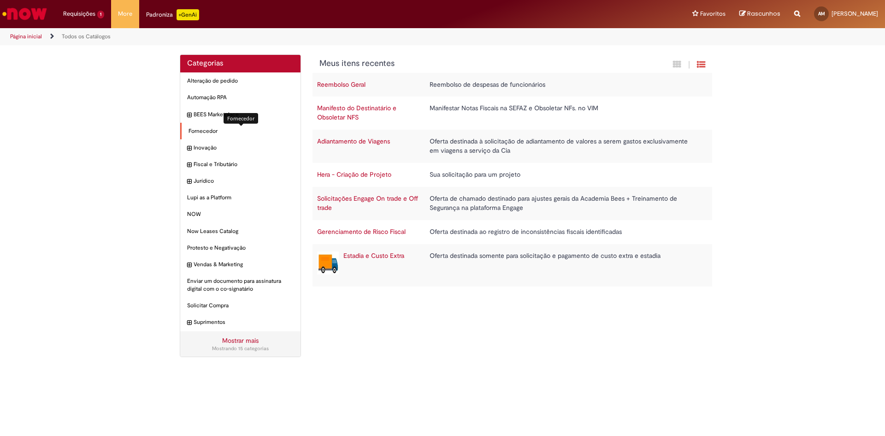
click at [214, 131] on span "Fornecedor Itens" at bounding box center [241, 131] width 105 height 8
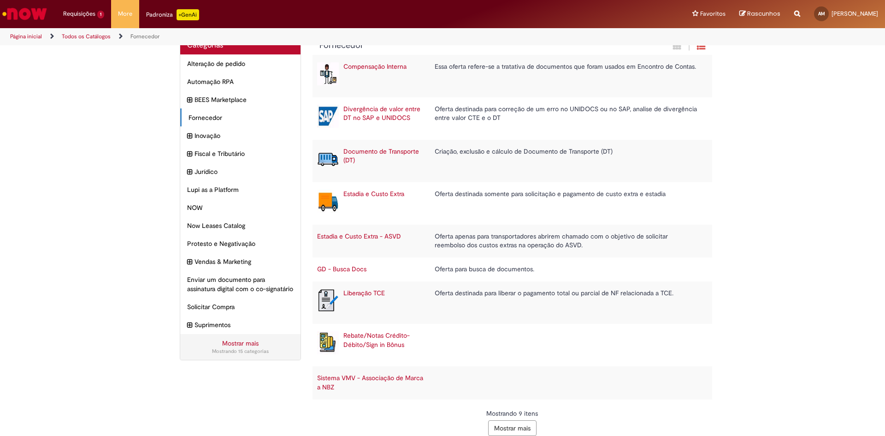
scroll to position [28, 0]
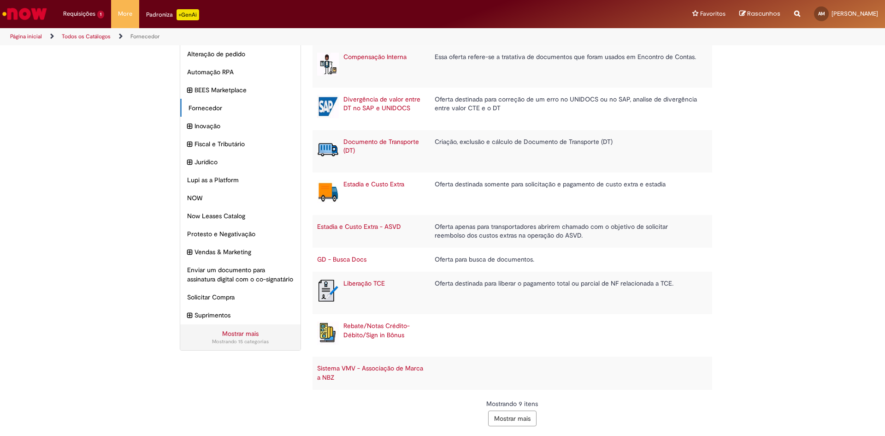
click at [509, 414] on button "Mostrar mais" at bounding box center [512, 418] width 48 height 16
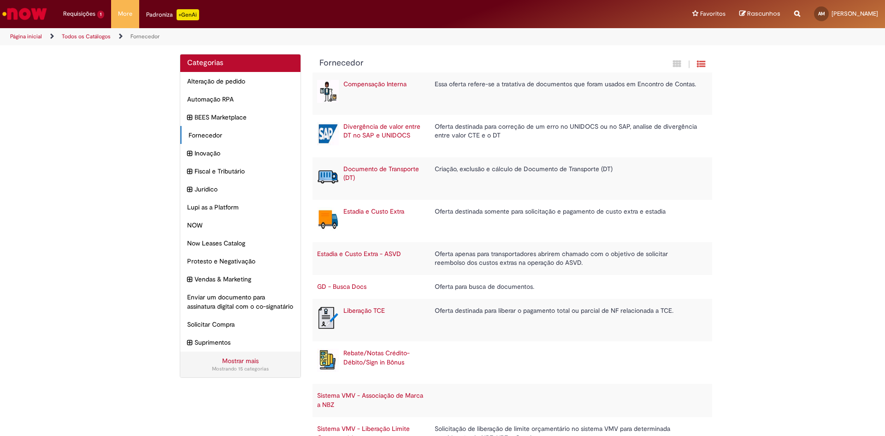
scroll to position [0, 0]
click at [18, 19] on img "Ir para a Homepage" at bounding box center [25, 14] width 48 height 18
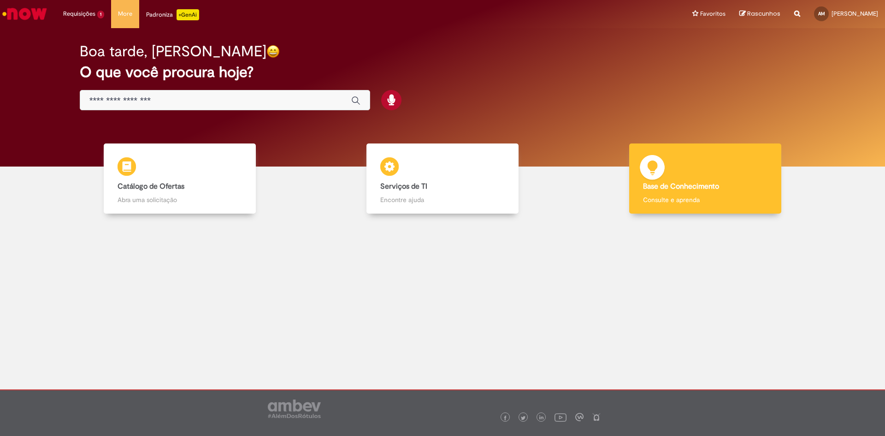
click at [694, 183] on b "Base de Conhecimento" at bounding box center [681, 186] width 76 height 9
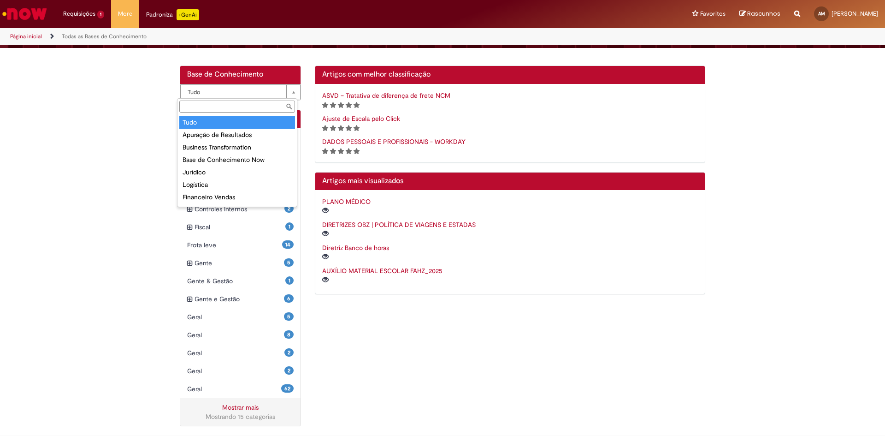
scroll to position [145, 0]
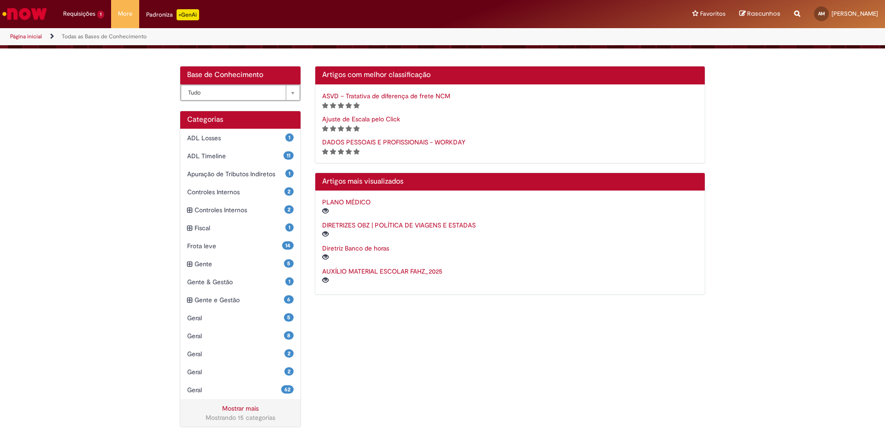
drag, startPoint x: 299, startPoint y: 141, endPoint x: 299, endPoint y: 165, distance: 24.0
click at [249, 406] on link "Mostrar mais" at bounding box center [240, 408] width 36 height 8
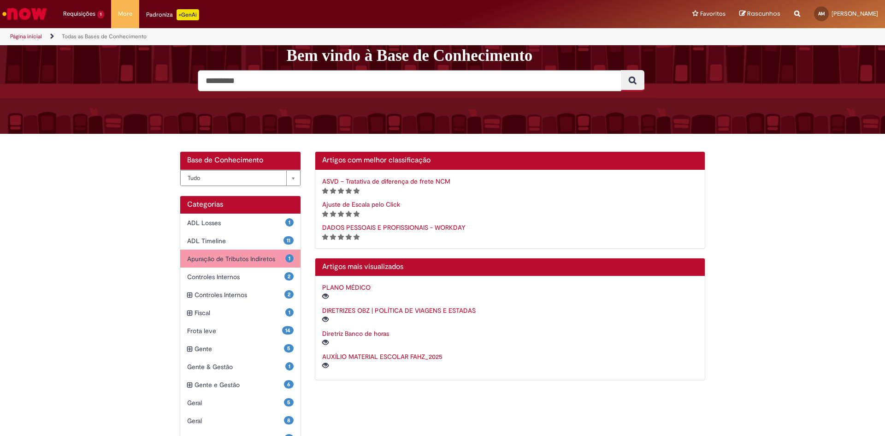
scroll to position [3, 0]
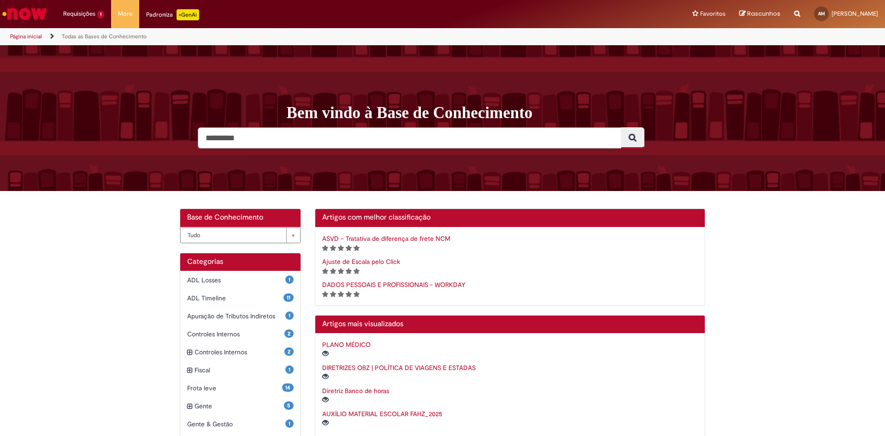
click at [243, 139] on input "Pesquisar" at bounding box center [410, 137] width 424 height 21
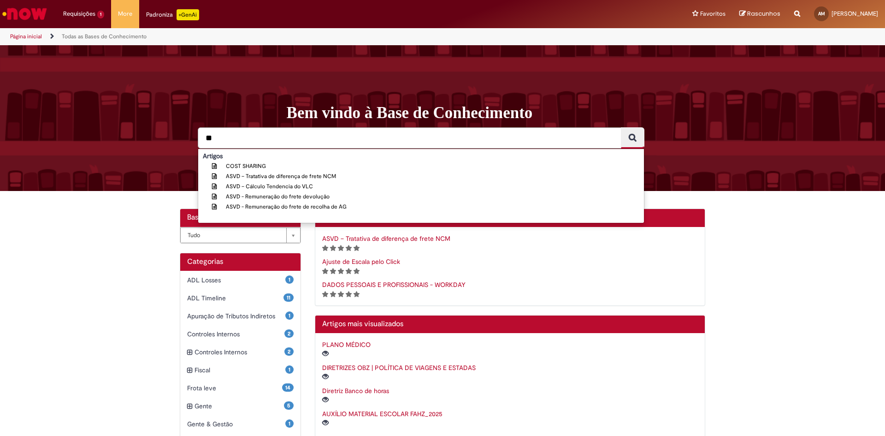
type input "*"
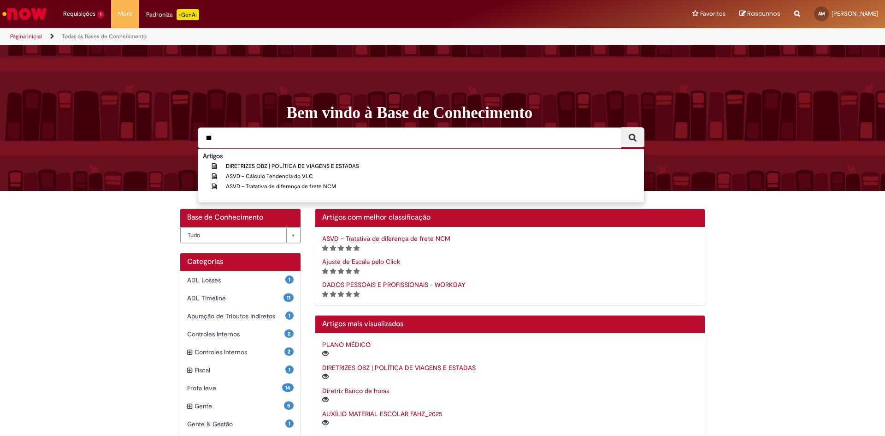
type input "*"
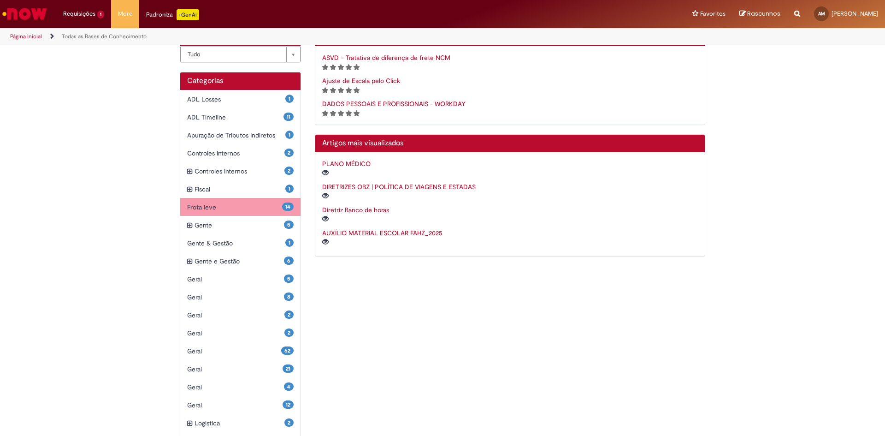
scroll to position [187, 0]
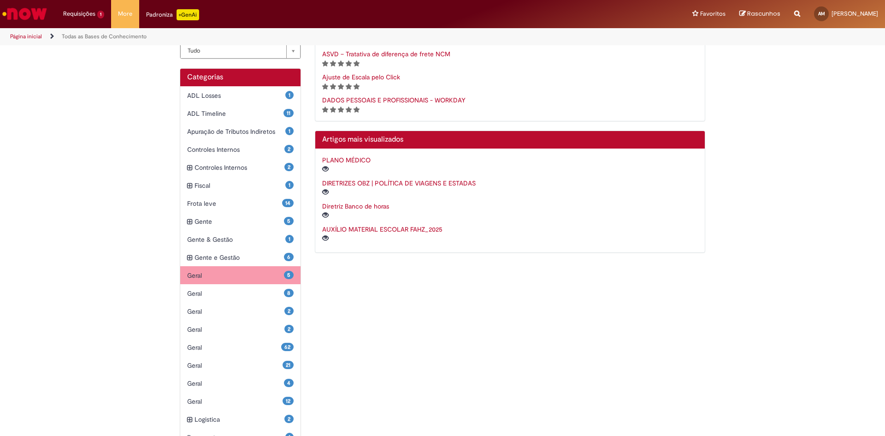
click at [257, 275] on span "Geral Itens" at bounding box center [235, 275] width 97 height 9
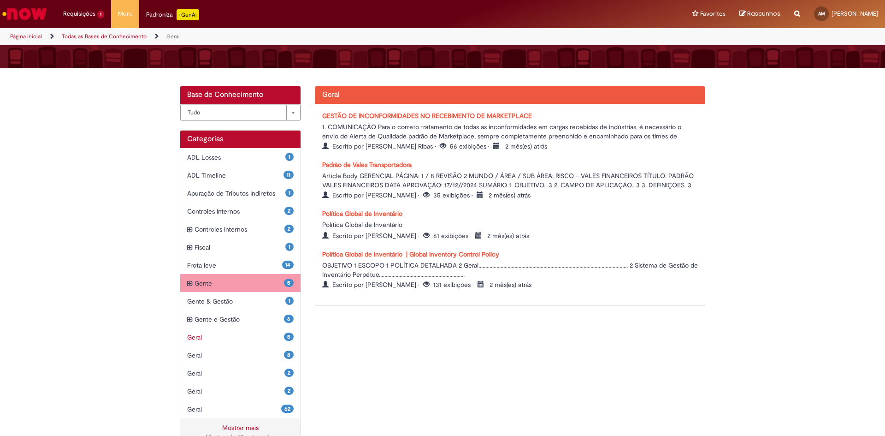
scroll to position [146, 0]
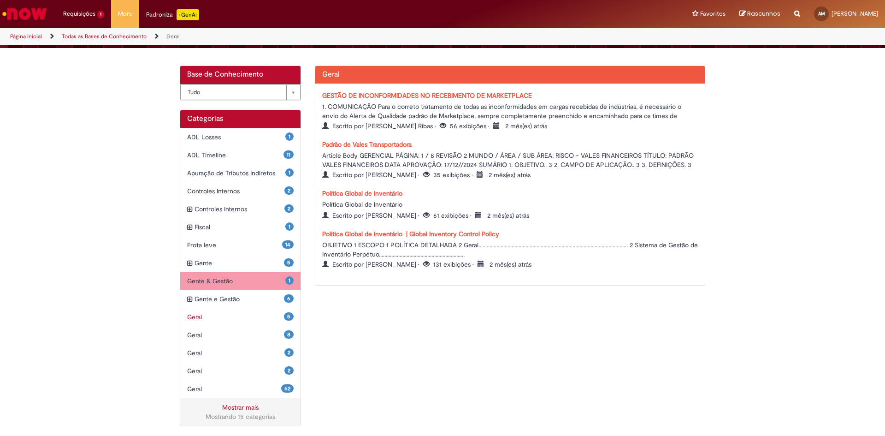
click at [238, 281] on span "Gente & Gestão Itens" at bounding box center [236, 280] width 98 height 9
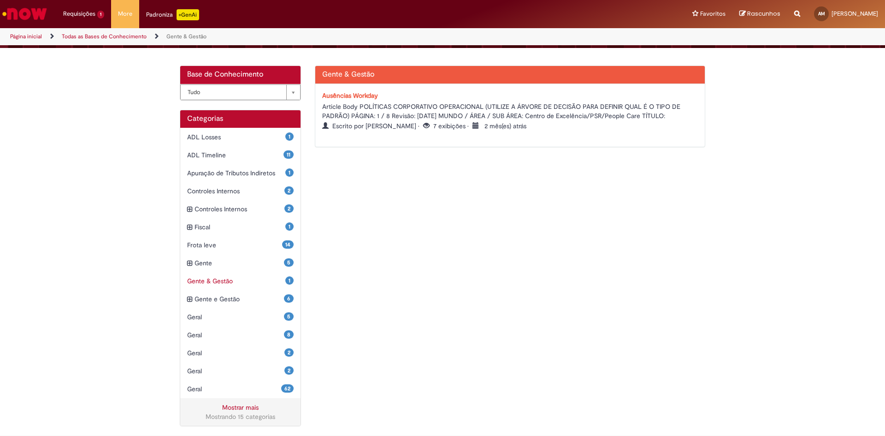
scroll to position [145, 0]
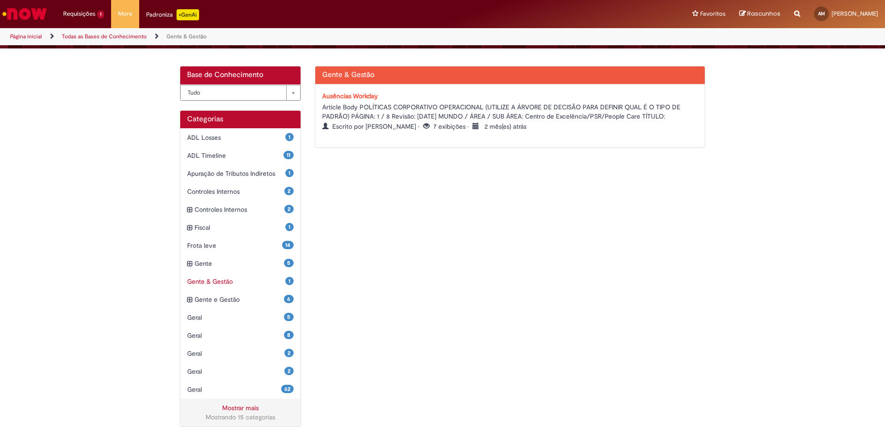
click at [240, 407] on link "Mostrar mais" at bounding box center [240, 408] width 36 height 8
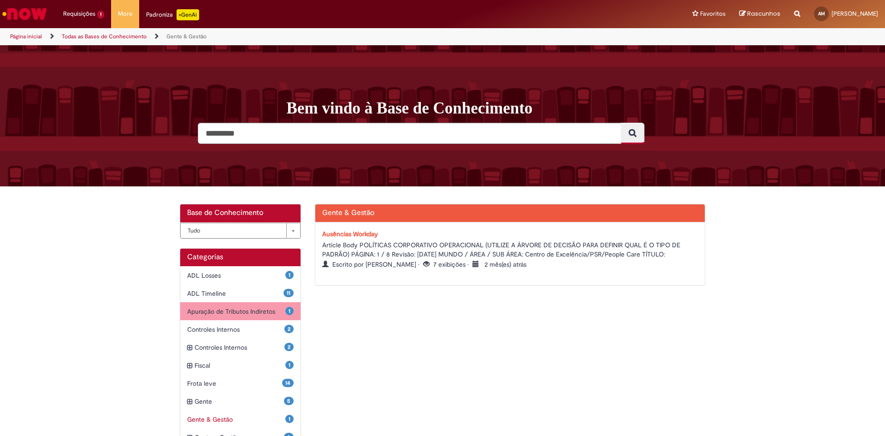
scroll to position [0, 0]
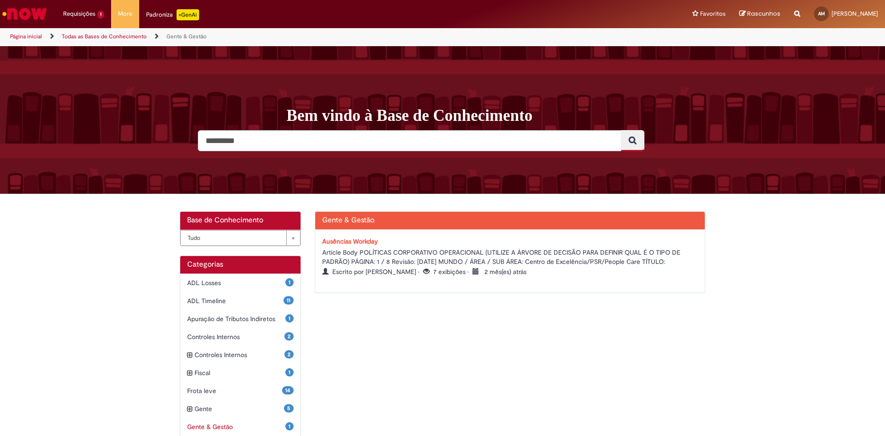
click at [251, 140] on input "Pesquisar" at bounding box center [410, 140] width 424 height 21
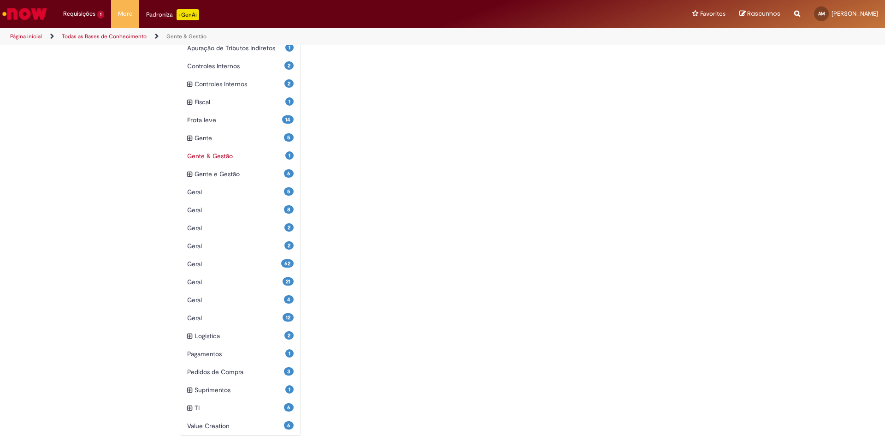
scroll to position [279, 0]
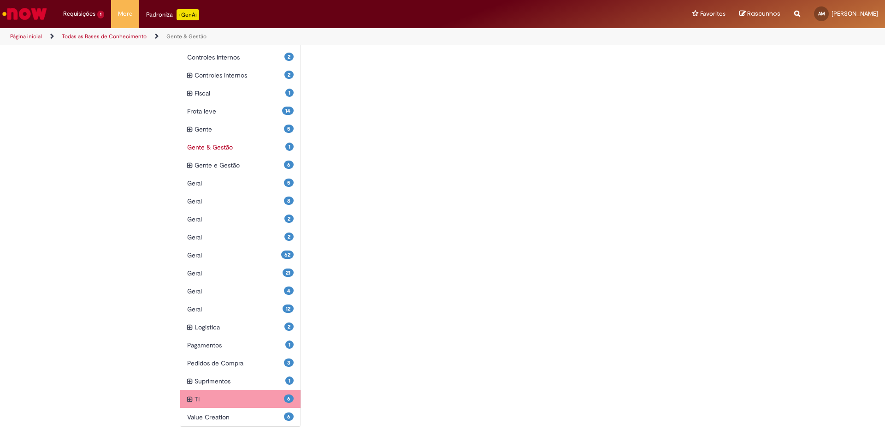
type input "**********"
click at [199, 397] on span "TI Itens" at bounding box center [239, 398] width 89 height 9
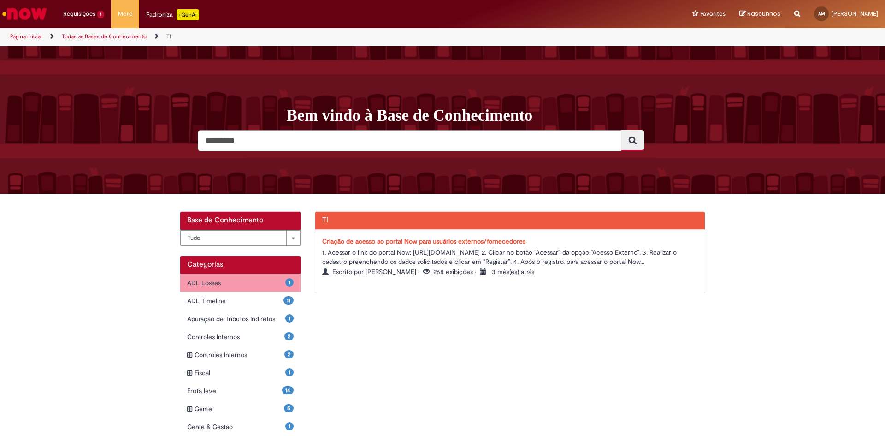
click at [236, 283] on span "ADL Losses Itens" at bounding box center [236, 282] width 98 height 9
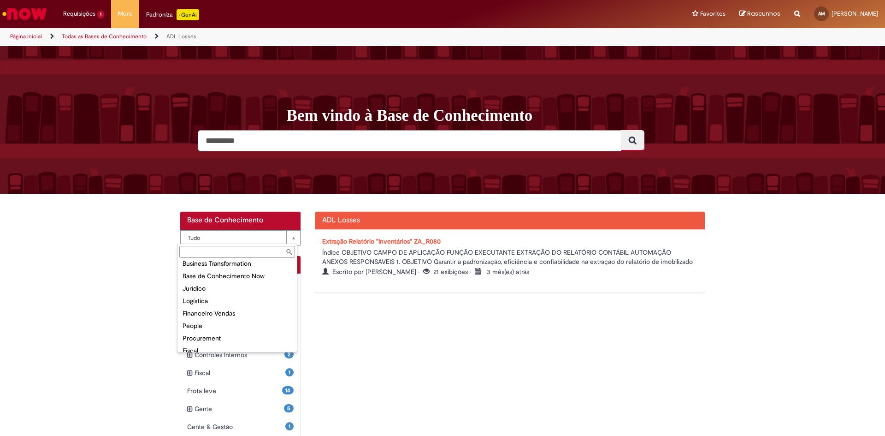
scroll to position [36, 0]
select select "**********"
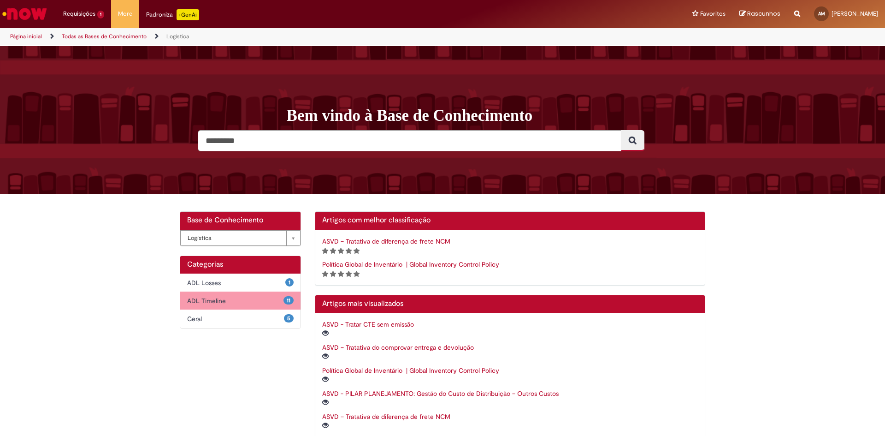
click at [243, 305] on span "ADL Timeline Itens" at bounding box center [235, 300] width 96 height 9
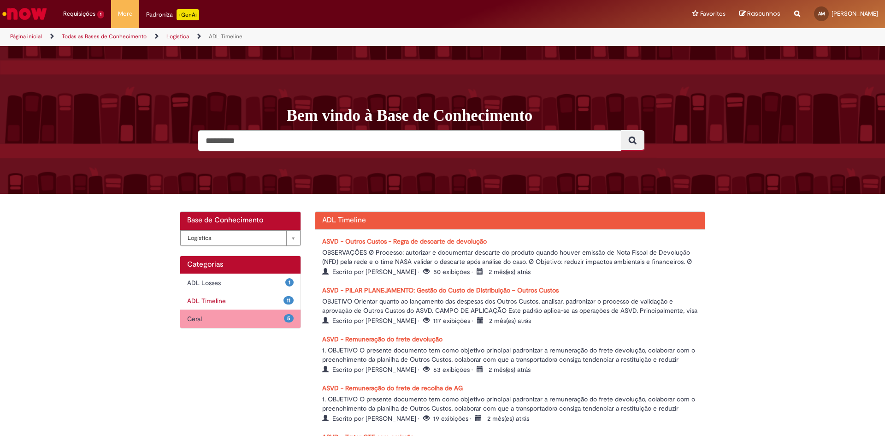
click at [246, 323] on span "Geral Itens" at bounding box center [235, 318] width 97 height 9
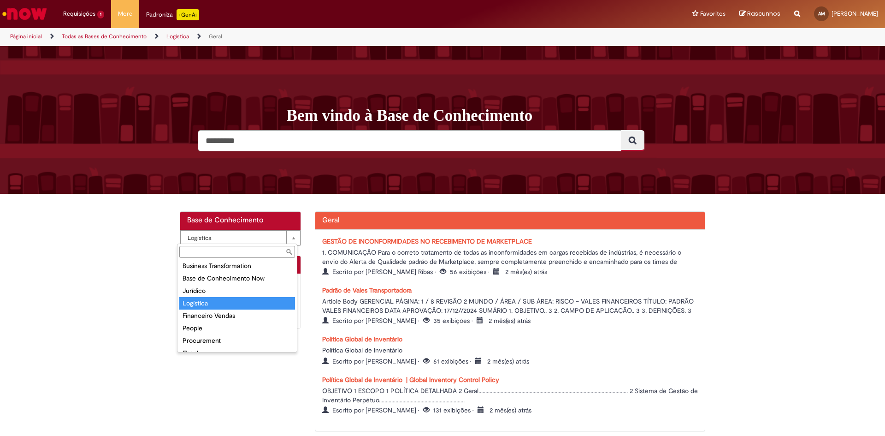
scroll to position [36, 0]
